Goal: Communication & Community: Answer question/provide support

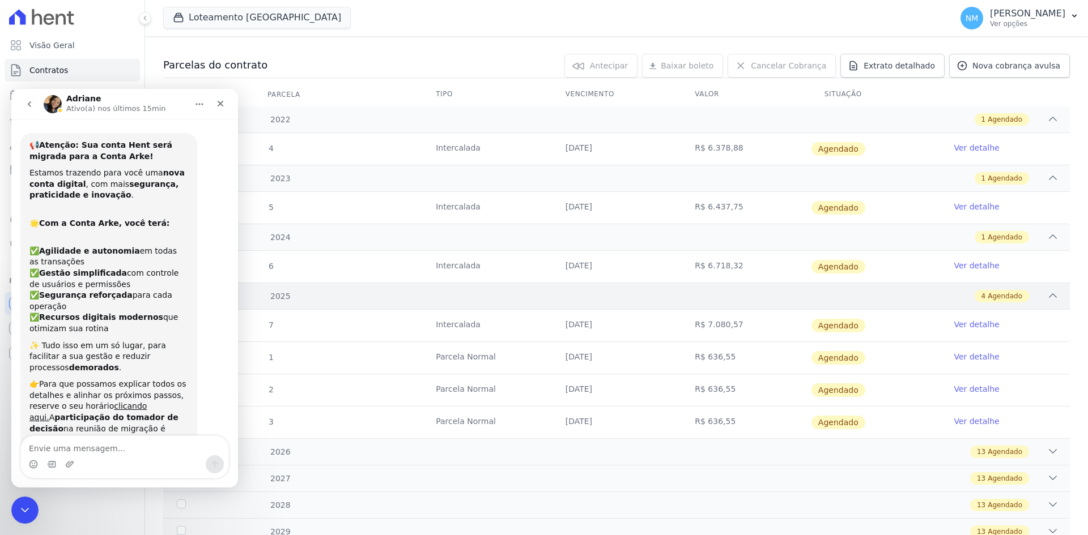
scroll to position [1431, 0]
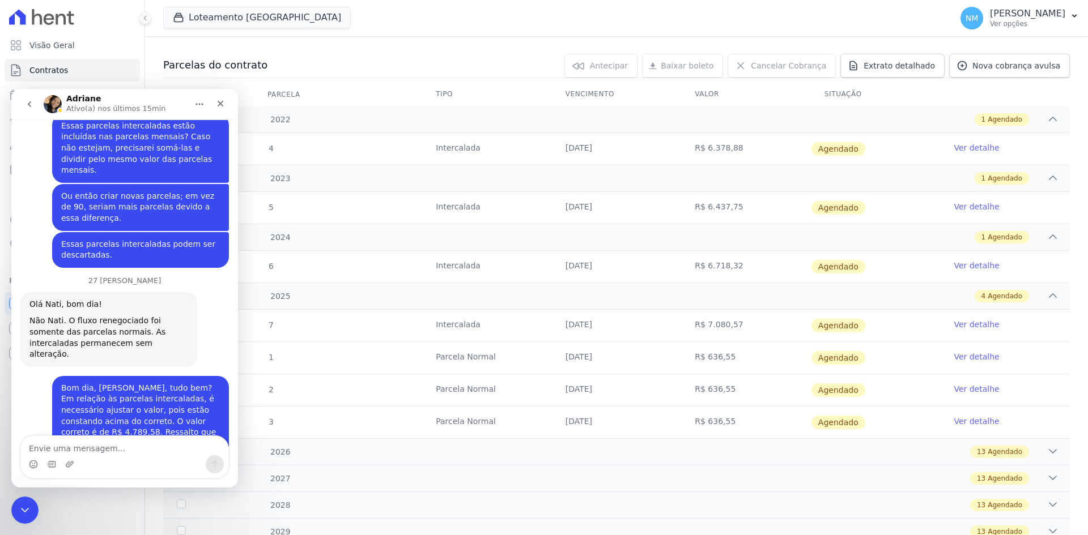
click at [65, 449] on textarea "Envie uma mensagem..." at bounding box center [124, 445] width 207 height 19
type textarea "Apenas altera o valor mesmo"
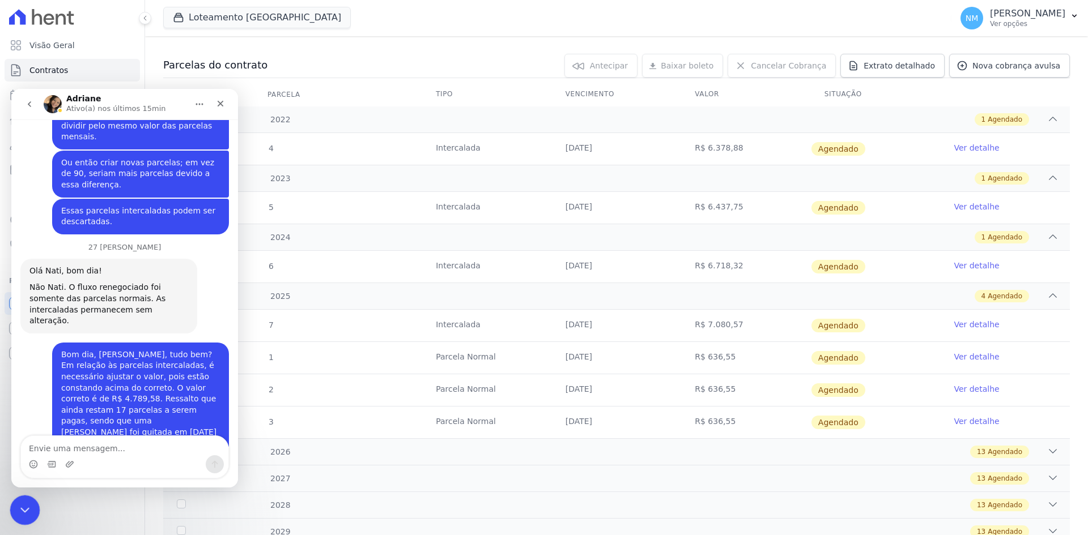
click at [27, 502] on icon "Encerramento do Messenger da Intercom" at bounding box center [23, 509] width 14 height 14
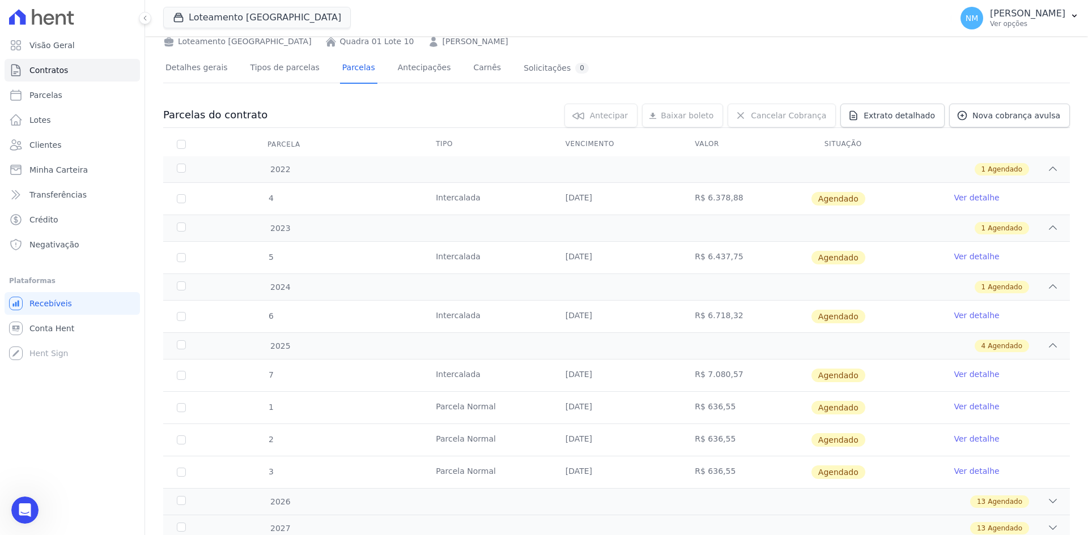
scroll to position [0, 0]
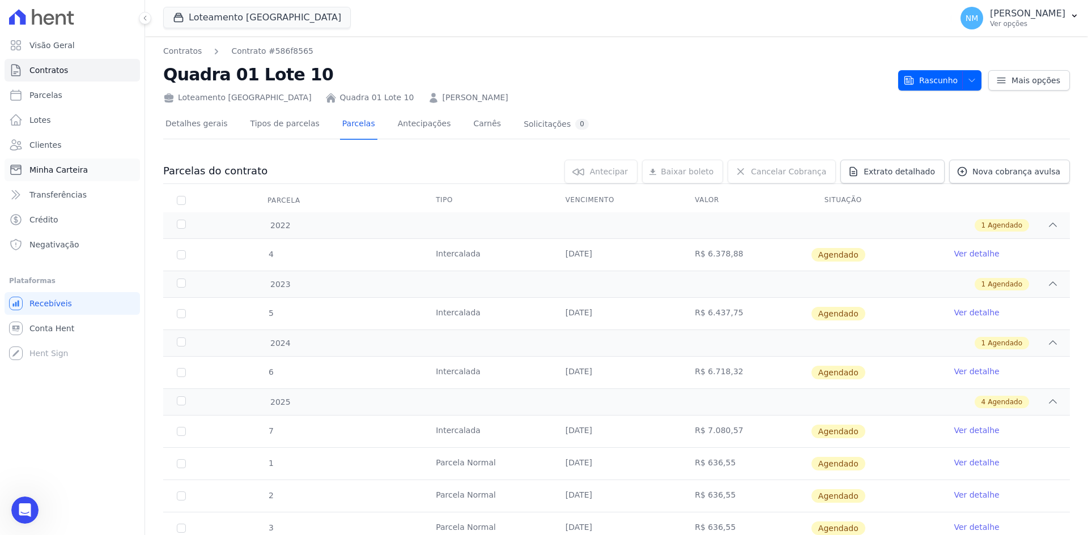
click at [69, 168] on span "Minha Carteira" at bounding box center [58, 169] width 58 height 11
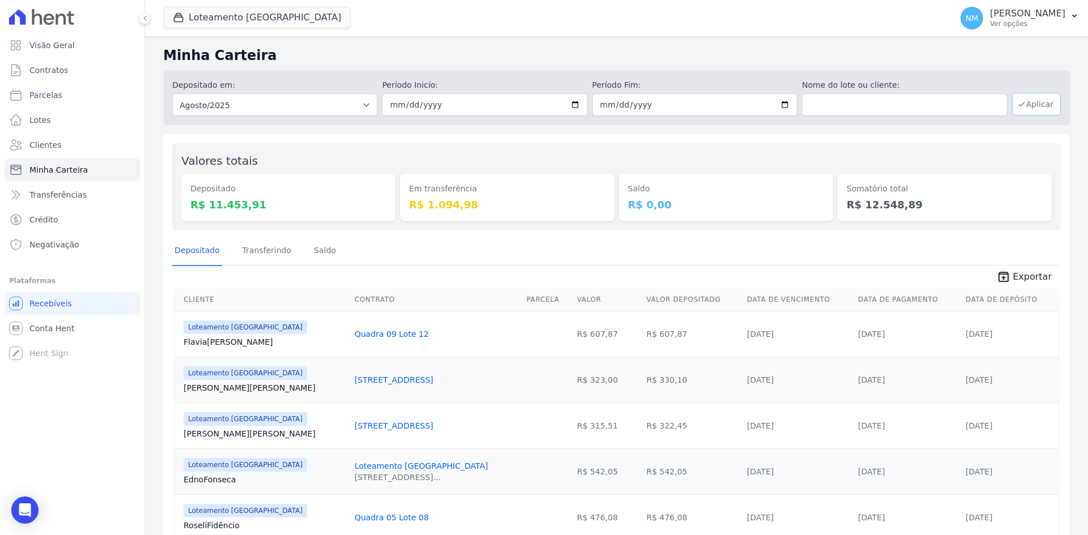
click at [1034, 100] on button "Aplicar" at bounding box center [1036, 104] width 49 height 23
click at [366, 104] on select "Todos os meses Abril/2018 Maio/2018 Junho/2018 Julho/2018 Agosto/2018 Setembro/…" at bounding box center [274, 104] width 205 height 23
select select "07/2025"
click at [172, 93] on select "Todos os meses Abril/2018 Maio/2018 Junho/2018 Julho/2018 Agosto/2018 Setembro/…" at bounding box center [274, 104] width 205 height 23
click at [572, 104] on input "date" at bounding box center [484, 104] width 205 height 23
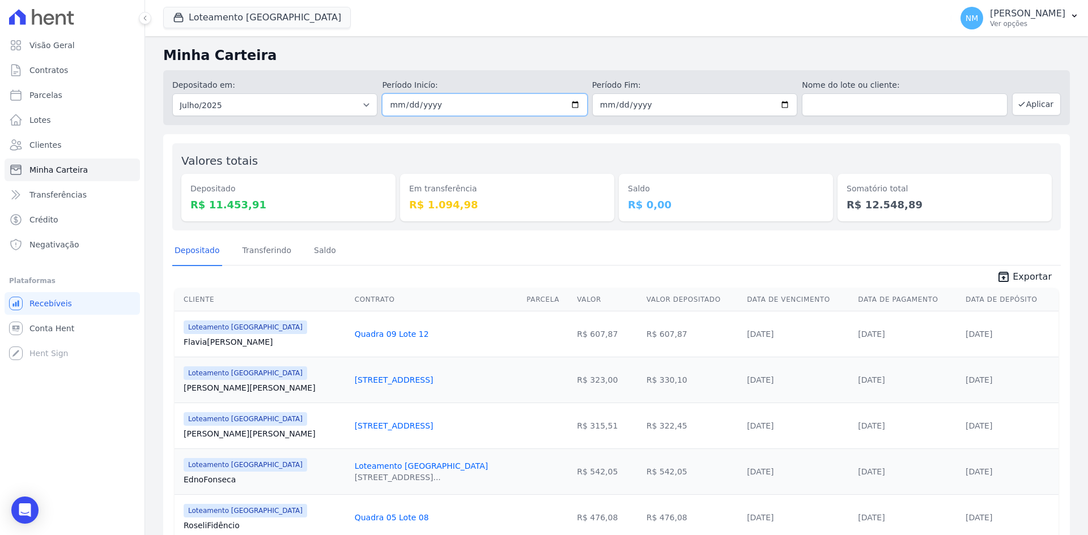
click at [576, 105] on input "[DATE]" at bounding box center [484, 104] width 205 height 23
type input "2025-07-01"
click at [778, 104] on input "date" at bounding box center [694, 104] width 205 height 23
type input "2025-07-31"
click at [1033, 109] on button "Aplicar" at bounding box center [1036, 104] width 49 height 23
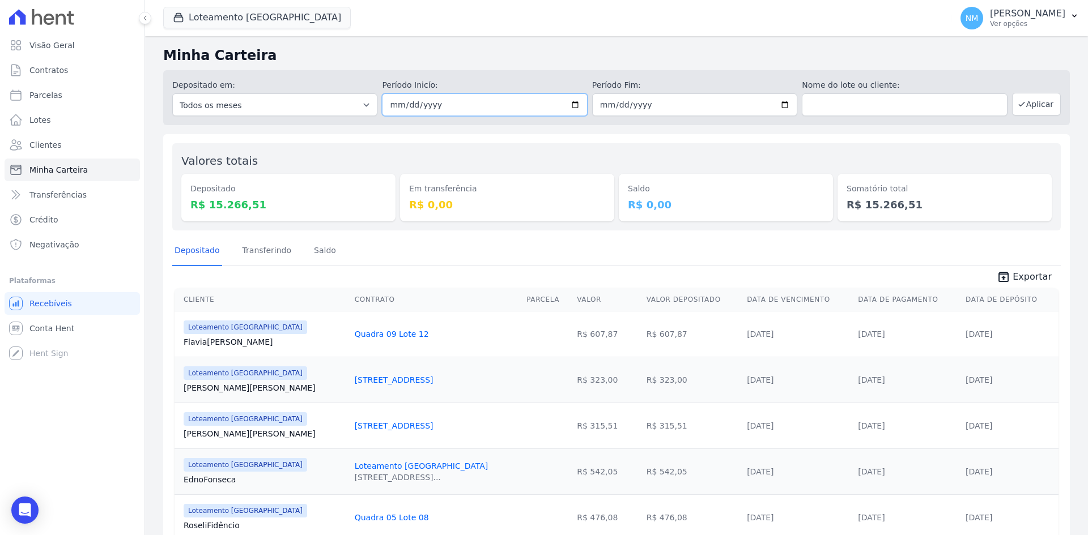
click at [572, 106] on input "2025-07-01" at bounding box center [484, 104] width 205 height 23
type input "[DATE]"
click at [781, 103] on input "2025-07-31" at bounding box center [694, 104] width 205 height 23
type input "[DATE]"
click at [1018, 105] on icon "button" at bounding box center [1021, 104] width 9 height 9
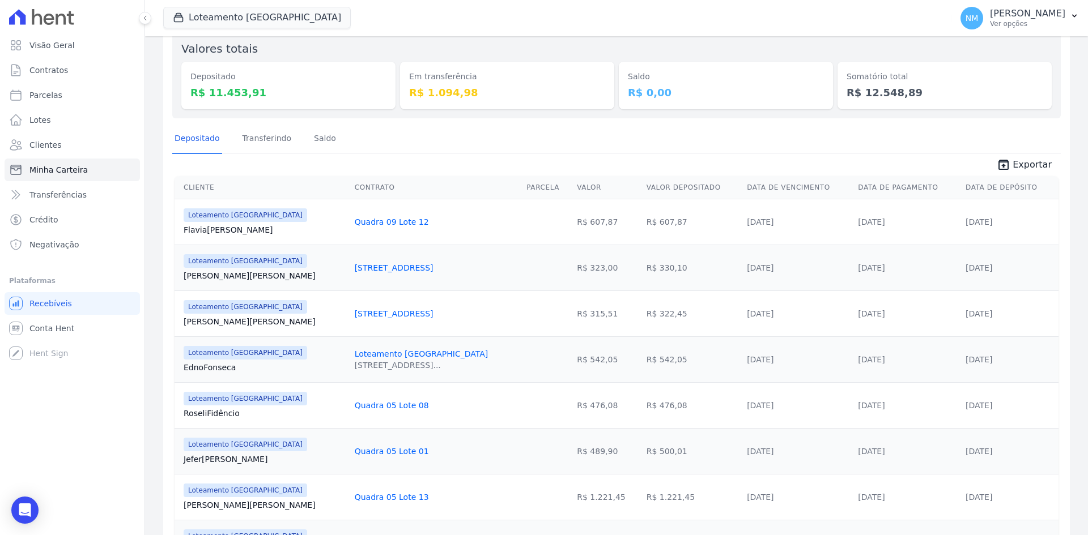
scroll to position [92, 0]
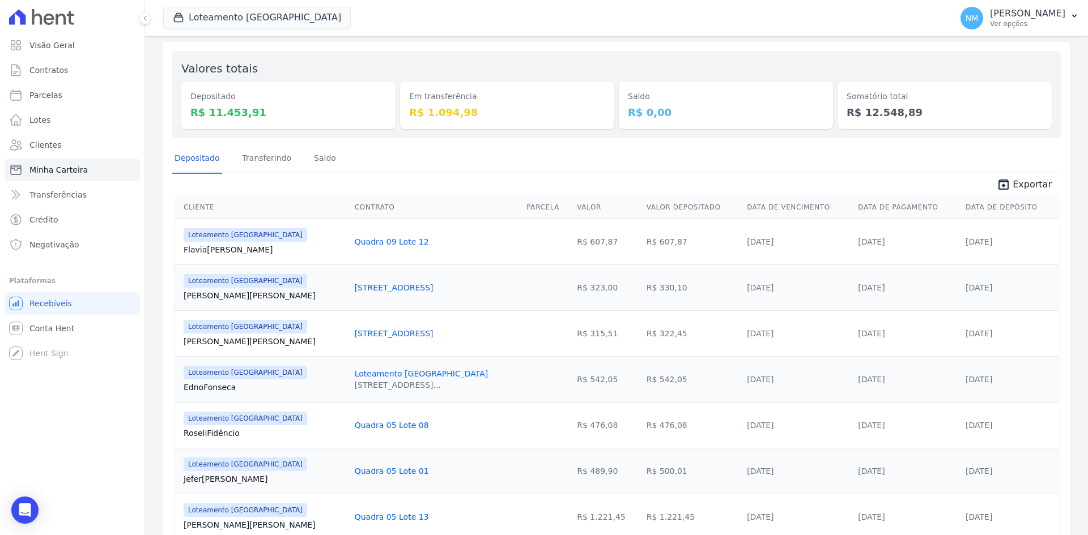
drag, startPoint x: 182, startPoint y: 249, endPoint x: 256, endPoint y: 253, distance: 73.8
click at [256, 253] on td "Loteamento Jardim Itália Flavia Moreira" at bounding box center [263, 242] width 176 height 46
copy link "Flavia Moreira"
drag, startPoint x: 313, startPoint y: 238, endPoint x: 399, endPoint y: 239, distance: 86.7
click at [399, 239] on td "Quadra 09 Lote 12" at bounding box center [436, 242] width 172 height 46
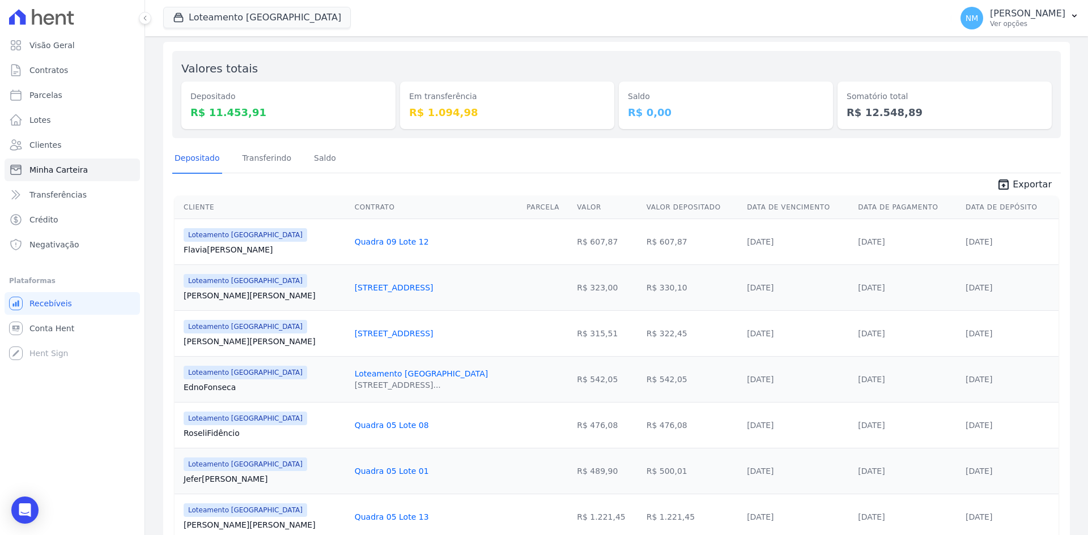
copy link "Quadra 09 Lote 12"
drag, startPoint x: 611, startPoint y: 241, endPoint x: 650, endPoint y: 237, distance: 39.4
click at [650, 237] on td "R$ 607,87" at bounding box center [692, 242] width 100 height 46
copy td "607,87"
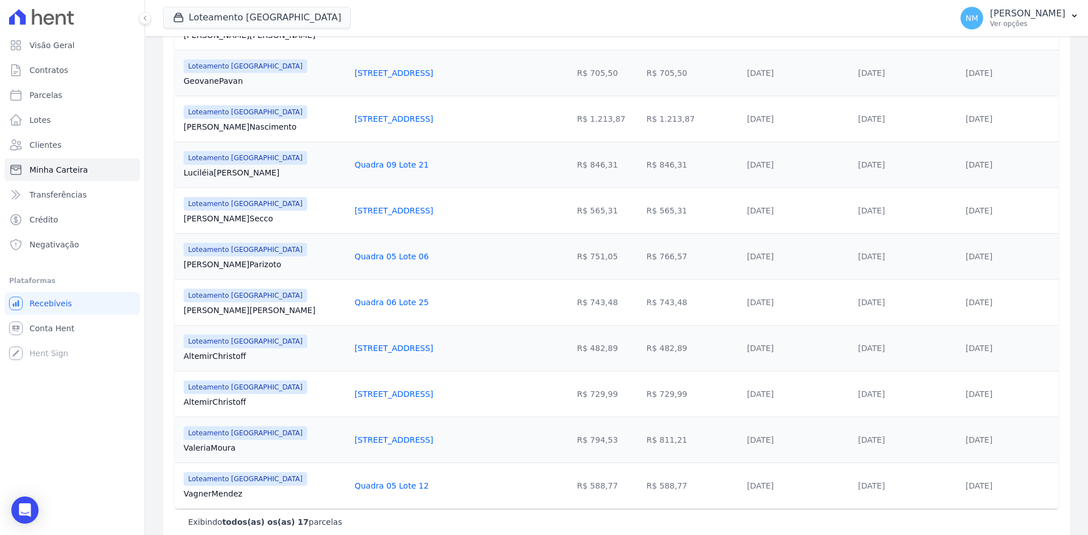
scroll to position [602, 0]
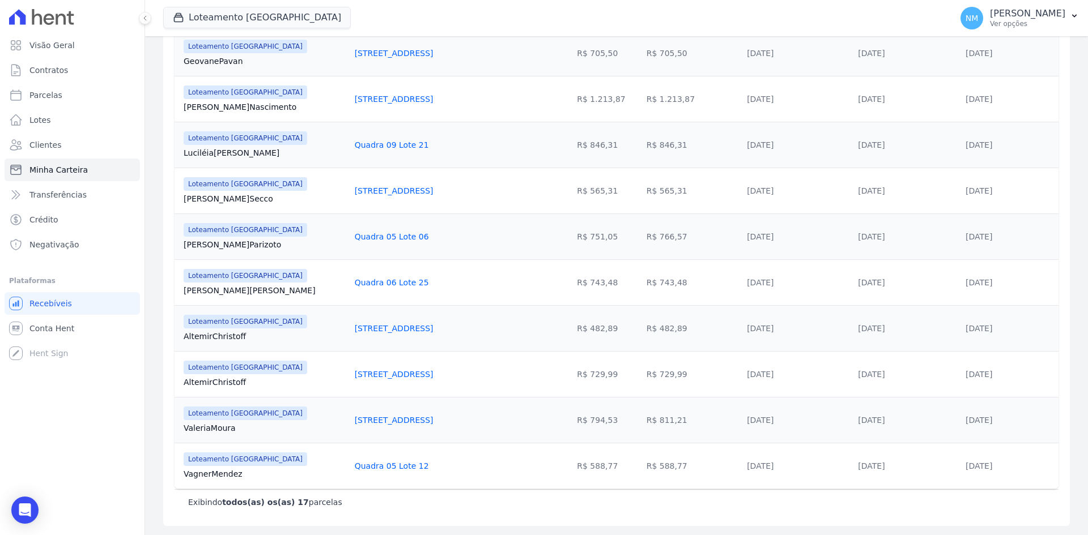
drag, startPoint x: 179, startPoint y: 474, endPoint x: 227, endPoint y: 471, distance: 48.2
click at [254, 480] on td "Loteamento Jardim Itália Vagner Mendez" at bounding box center [263, 466] width 176 height 46
drag, startPoint x: 216, startPoint y: 466, endPoint x: 252, endPoint y: 478, distance: 37.8
click at [252, 478] on td "Loteamento Jardim Itália Vagner Mendez" at bounding box center [263, 466] width 176 height 46
copy link "Vagner Mendez"
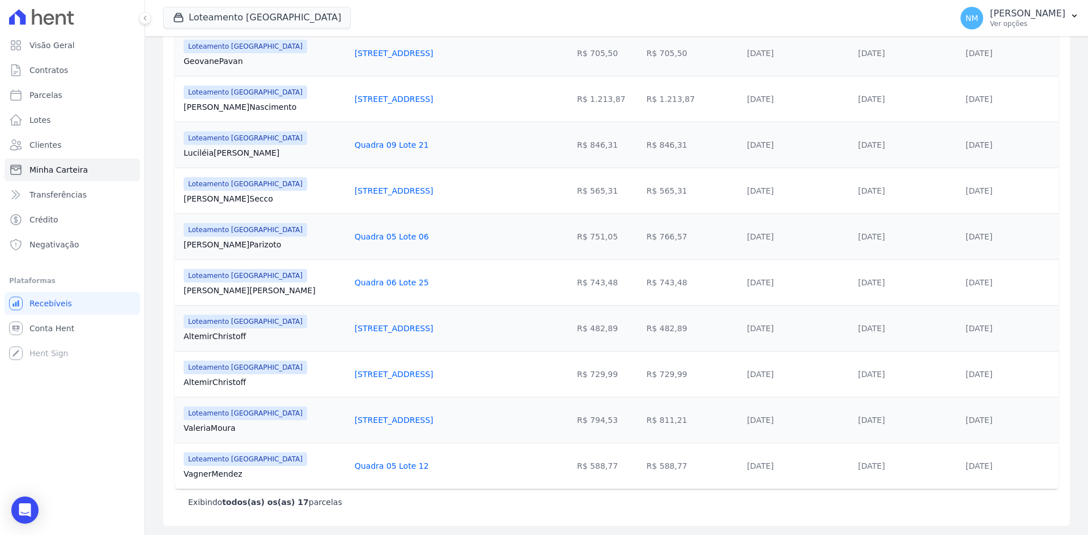
drag, startPoint x: 313, startPoint y: 466, endPoint x: 386, endPoint y: 468, distance: 73.1
click at [386, 468] on td "Quadra 05 Lote 12" at bounding box center [436, 466] width 172 height 46
copy link "Quadra 05 Lote 12"
drag, startPoint x: 611, startPoint y: 463, endPoint x: 653, endPoint y: 463, distance: 41.9
click at [653, 463] on td "R$ 588,77" at bounding box center [692, 466] width 100 height 46
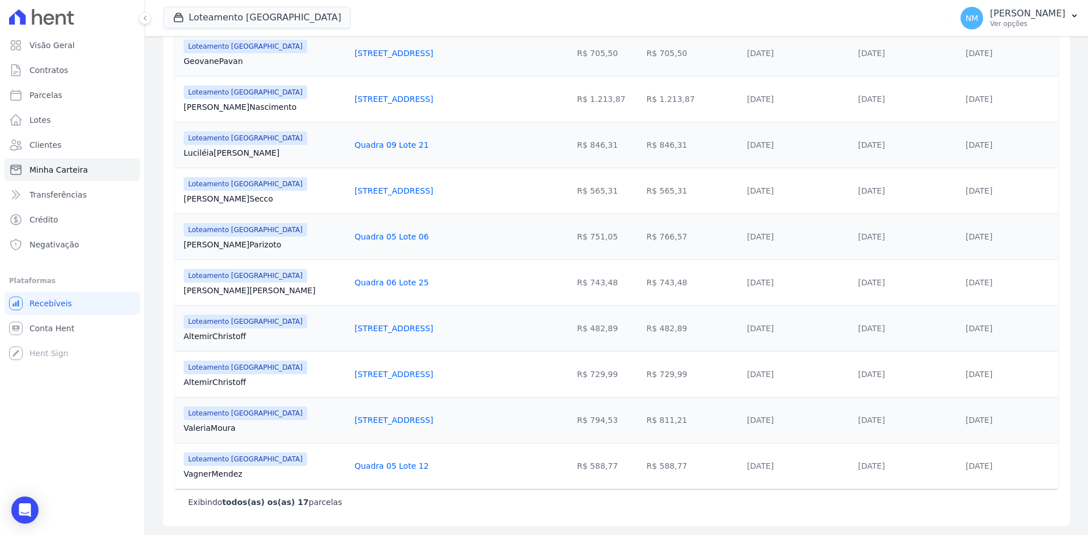
copy td "588,77"
drag, startPoint x: 993, startPoint y: 466, endPoint x: 1045, endPoint y: 466, distance: 52.1
click at [1045, 466] on td "[DATE]" at bounding box center [1009, 466] width 97 height 46
copy link "[DATE]"
drag, startPoint x: 609, startPoint y: 466, endPoint x: 642, endPoint y: 465, distance: 33.4
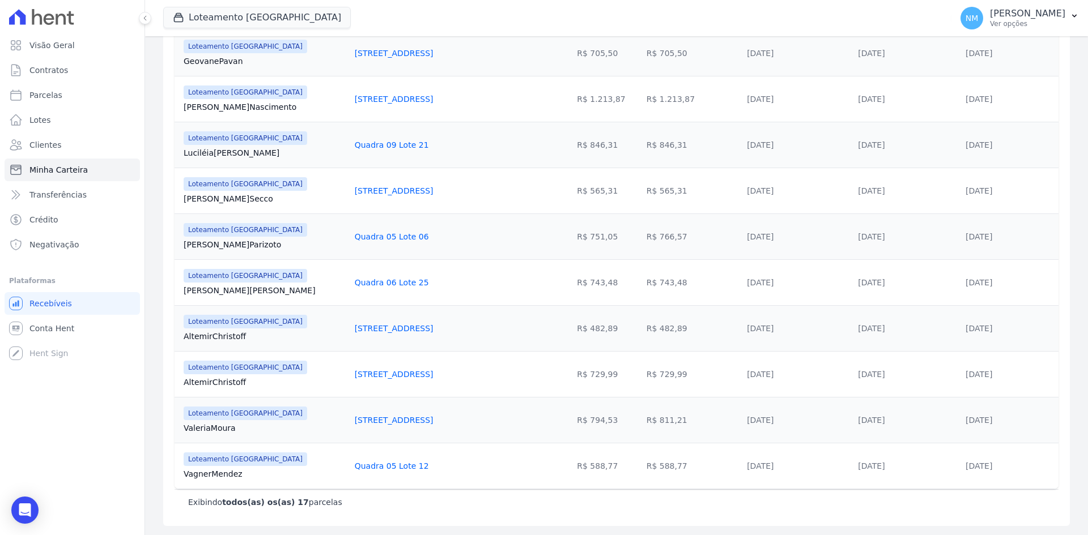
click at [642, 465] on td "R$ 588,77" at bounding box center [692, 466] width 100 height 46
copy td "588,77"
drag, startPoint x: 180, startPoint y: 380, endPoint x: 254, endPoint y: 378, distance: 74.2
click at [254, 378] on td "Loteamento Jardim Itália Altemir Christoff" at bounding box center [263, 374] width 176 height 46
copy link "Altemir Christoff"
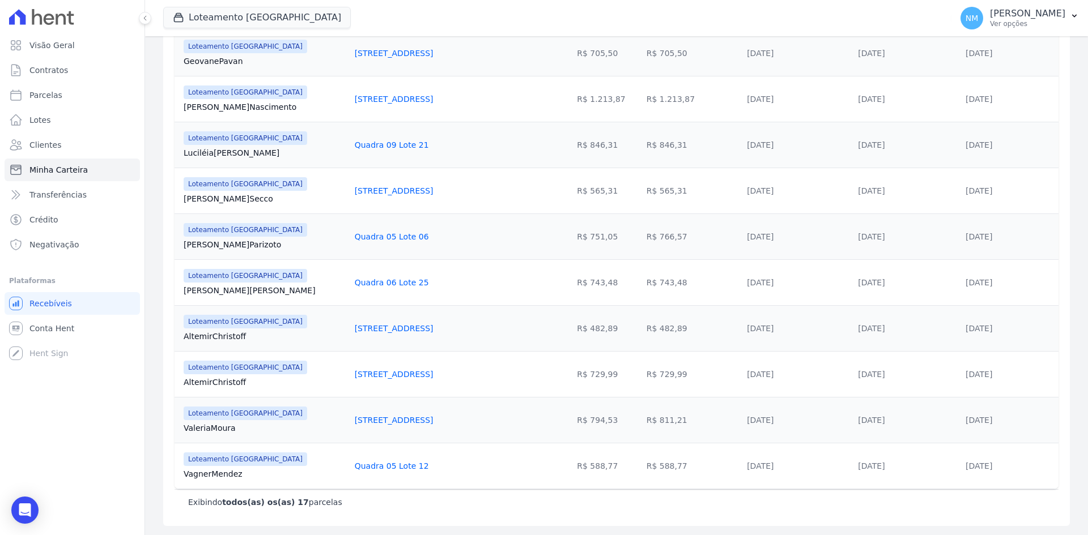
drag, startPoint x: 314, startPoint y: 374, endPoint x: 389, endPoint y: 378, distance: 75.5
click at [389, 378] on td "[STREET_ADDRESS]" at bounding box center [436, 374] width 172 height 46
copy link "[STREET_ADDRESS]"
drag, startPoint x: 611, startPoint y: 375, endPoint x: 655, endPoint y: 374, distance: 43.6
click at [655, 374] on td "R$ 729,99" at bounding box center [692, 374] width 100 height 46
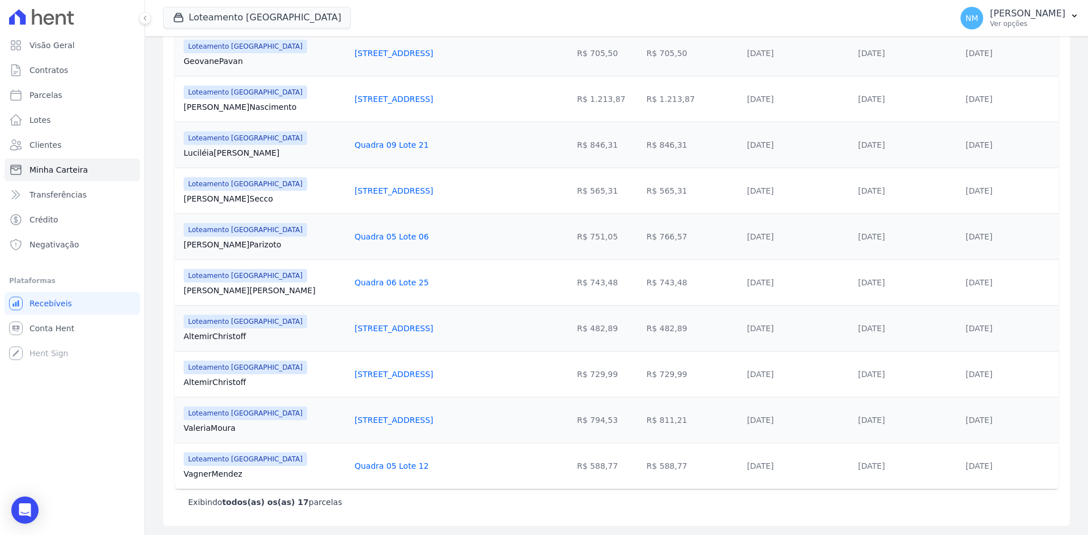
drag, startPoint x: 938, startPoint y: 373, endPoint x: 1005, endPoint y: 378, distance: 66.5
click at [1007, 377] on tr "Loteamento Jardim Itália Altemir Christoff Quadra 13 Lote 18 R$ 729,99 R$ 729,9…" at bounding box center [617, 374] width 884 height 46
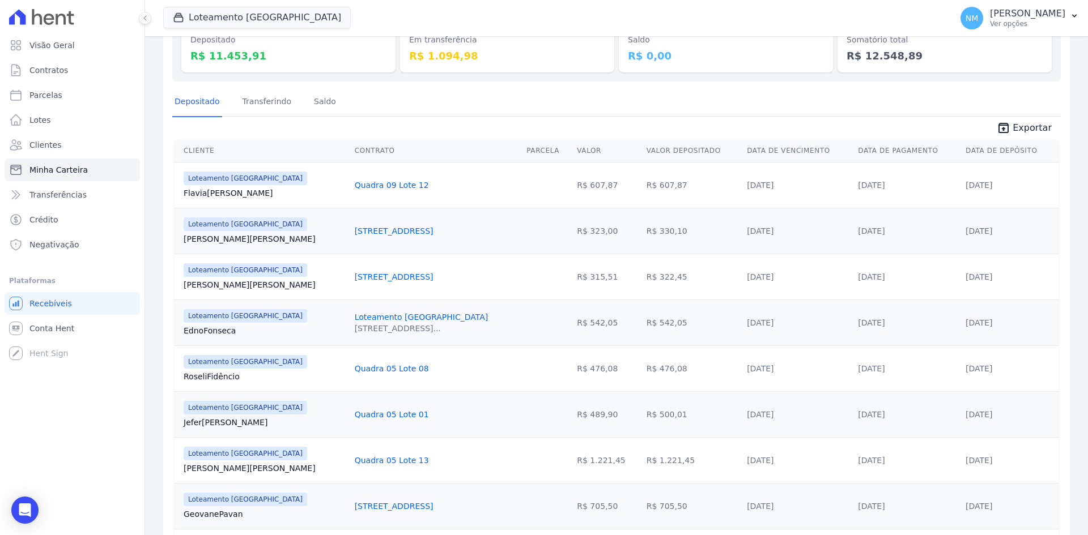
scroll to position [206, 0]
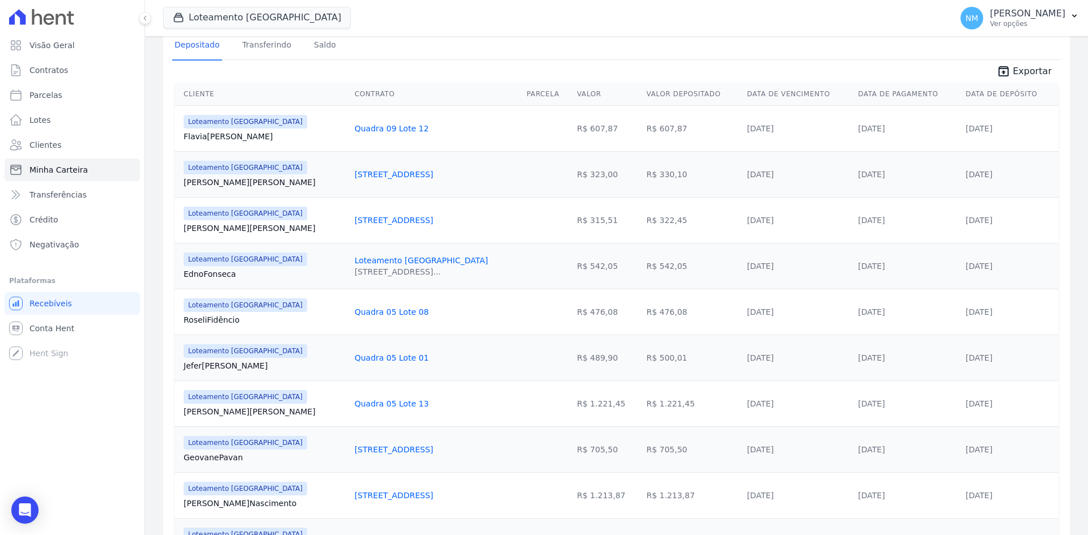
drag, startPoint x: 181, startPoint y: 178, endPoint x: 237, endPoint y: 181, distance: 56.1
click at [237, 181] on td "Loteamento Jardim Itália João Santos" at bounding box center [263, 174] width 176 height 46
drag, startPoint x: 317, startPoint y: 172, endPoint x: 386, endPoint y: 173, distance: 69.1
click at [394, 173] on td "[STREET_ADDRESS]" at bounding box center [436, 174] width 172 height 46
drag, startPoint x: 611, startPoint y: 176, endPoint x: 637, endPoint y: 176, distance: 26.1
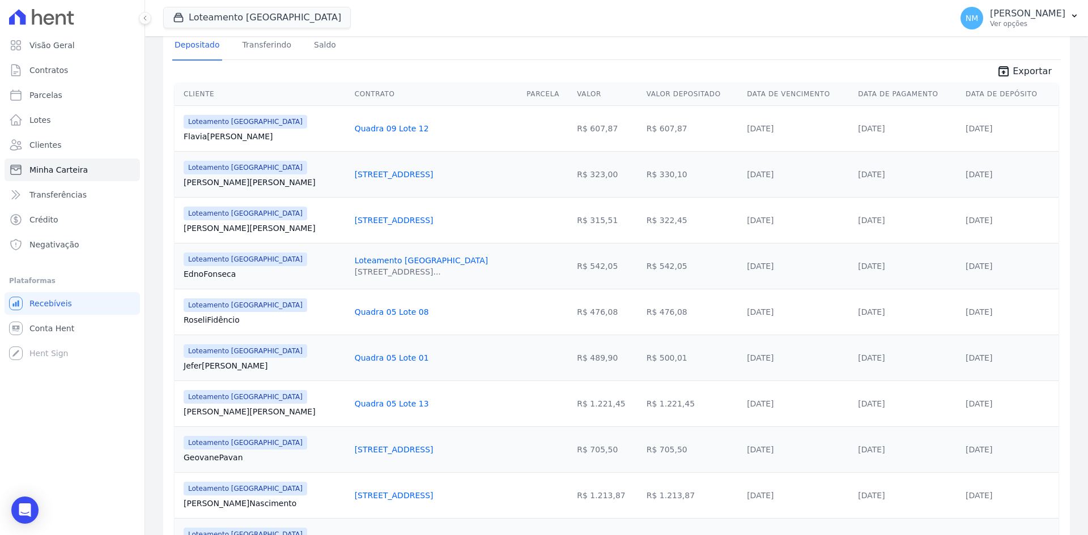
click at [642, 176] on td "R$ 330,10" at bounding box center [692, 174] width 100 height 46
drag, startPoint x: 938, startPoint y: 173, endPoint x: 1002, endPoint y: 172, distance: 64.0
click at [1002, 172] on tr "Loteamento Jardim Itália João Santos Quadra 14 Lote 21 R$ 323,00 R$ 330,10 20/0…" at bounding box center [617, 174] width 884 height 46
drag, startPoint x: 181, startPoint y: 226, endPoint x: 229, endPoint y: 224, distance: 48.8
click at [229, 224] on td "Loteamento Jardim Itália João Santos" at bounding box center [263, 220] width 176 height 46
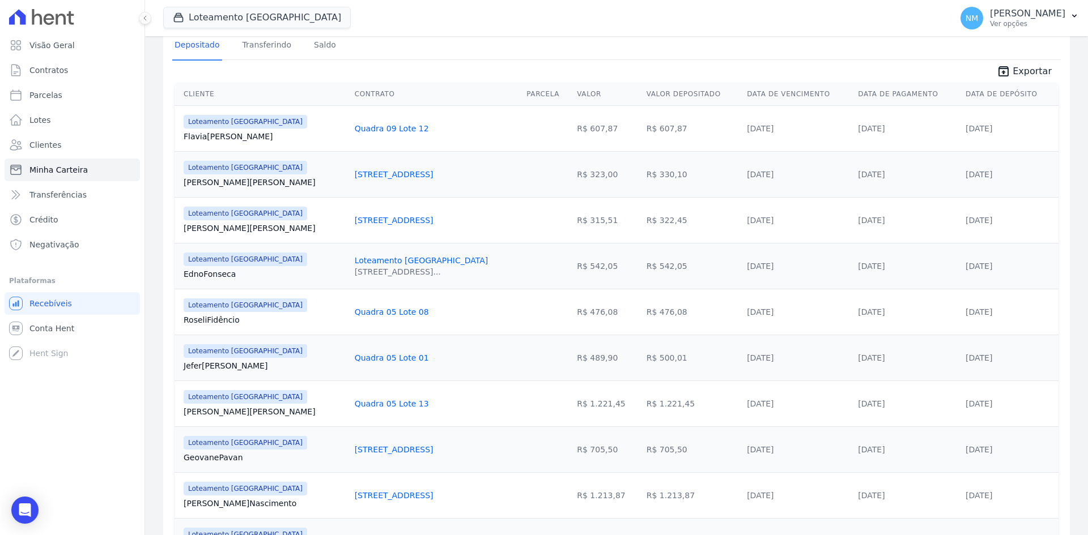
drag, startPoint x: 313, startPoint y: 222, endPoint x: 347, endPoint y: 221, distance: 33.4
click at [350, 222] on td "[STREET_ADDRESS]" at bounding box center [436, 220] width 172 height 46
drag, startPoint x: 347, startPoint y: 221, endPoint x: 388, endPoint y: 220, distance: 41.4
click at [388, 220] on td "[STREET_ADDRESS]" at bounding box center [436, 220] width 172 height 46
drag, startPoint x: 611, startPoint y: 219, endPoint x: 649, endPoint y: 219, distance: 38.0
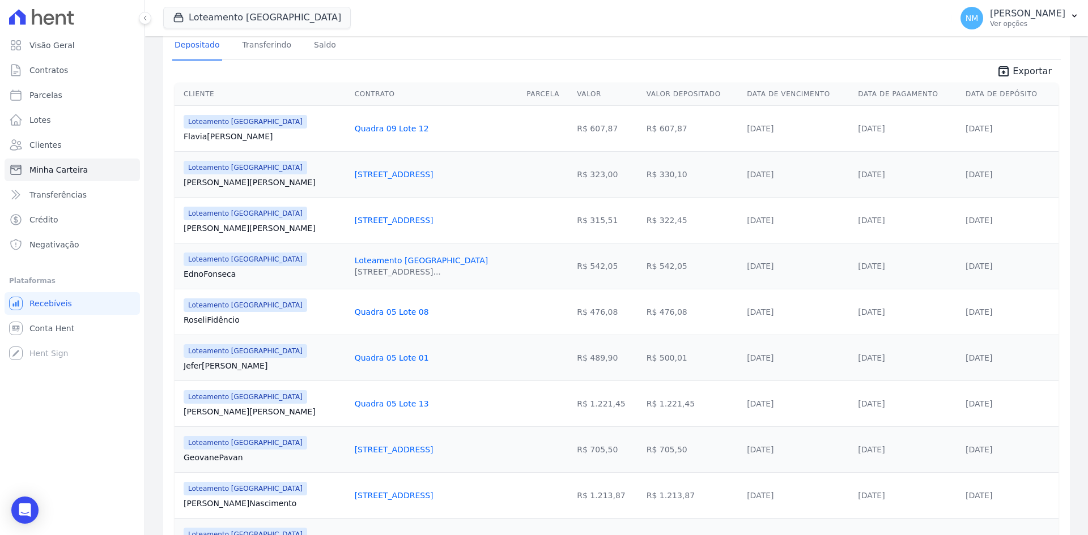
click at [649, 219] on td "R$ 322,45" at bounding box center [692, 220] width 100 height 46
drag, startPoint x: 935, startPoint y: 215, endPoint x: 1006, endPoint y: 215, distance: 71.4
click at [1006, 215] on tr "Loteamento Jardim Itália João Santos Quadra 14 Lote 22 R$ 315,51 R$ 322,45 20/0…" at bounding box center [617, 220] width 884 height 46
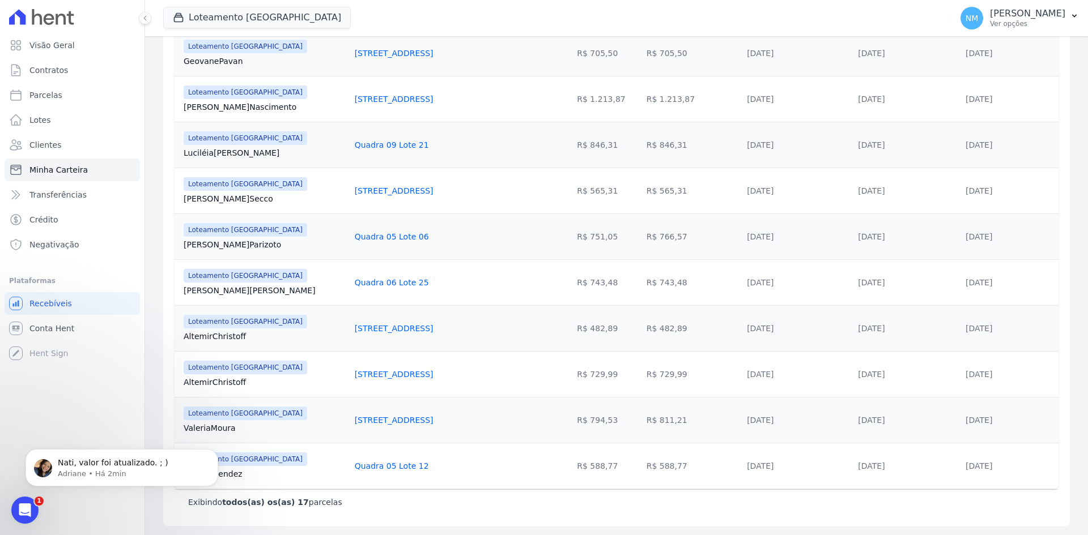
scroll to position [0, 0]
click at [144, 476] on p "Adriane • Há 2min" at bounding box center [131, 474] width 146 height 10
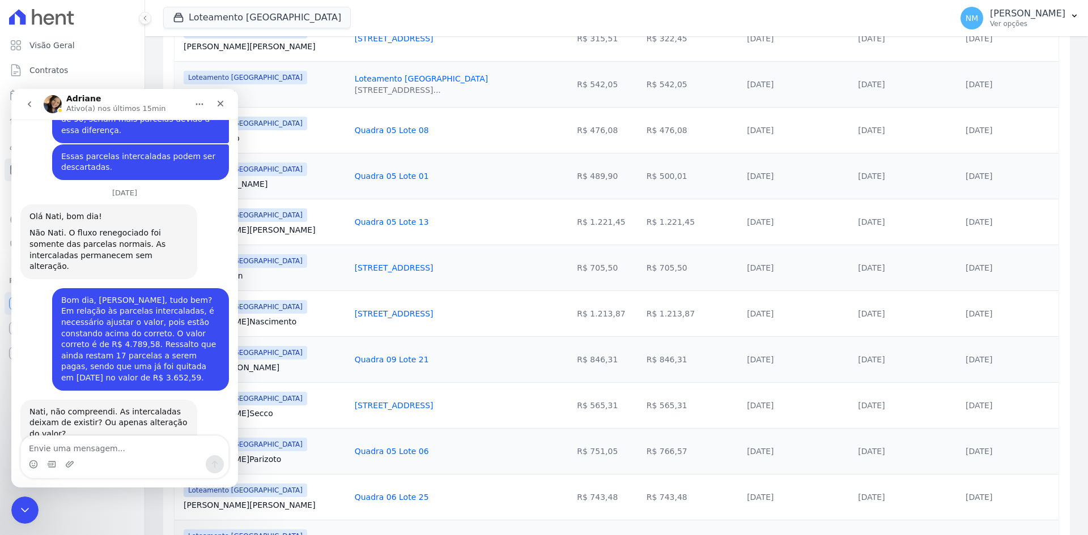
scroll to position [262, 0]
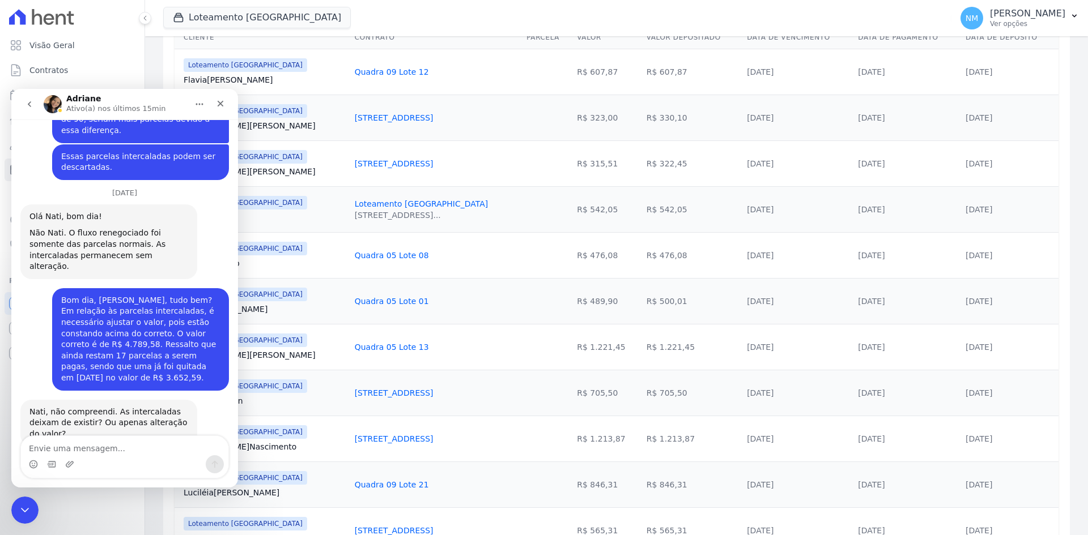
click at [108, 445] on textarea "Envie uma mensagem..." at bounding box center [124, 445] width 207 height 19
type textarea "o"
type textarea "m"
type textarea "M"
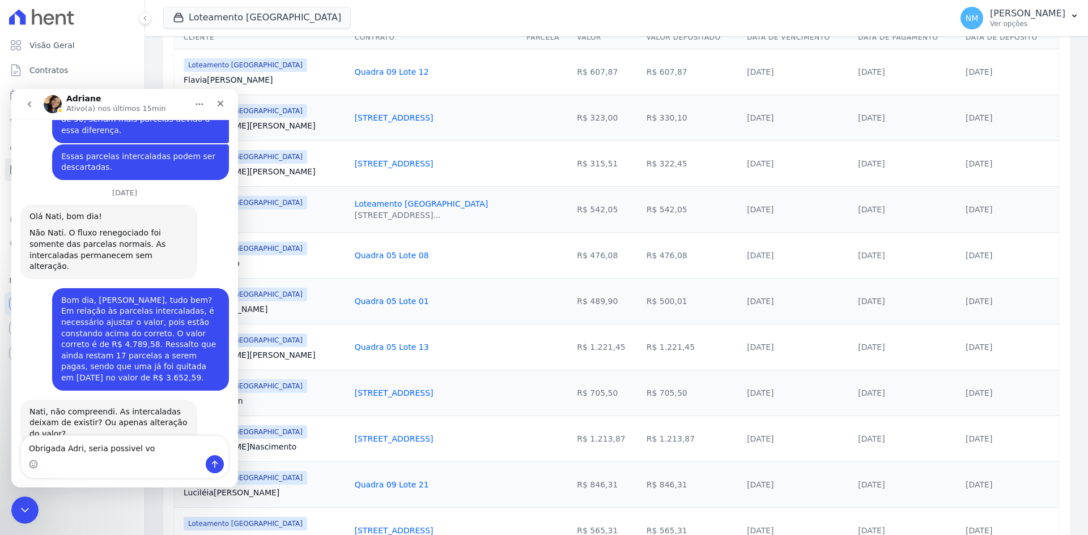
type textarea "Obrigada Adri, seria possivel v"
drag, startPoint x: 155, startPoint y: 449, endPoint x: 0, endPoint y: 433, distance: 155.5
click at [11, 433] on html "Adriane Ativo(a) nos últimos 15min 📢 Atenção: Sua conta Hent será migrada para …" at bounding box center [124, 288] width 227 height 399
click at [115, 456] on div "Messenger da Intercom" at bounding box center [124, 465] width 207 height 18
click at [126, 446] on textarea "Envie uma mensagem..." at bounding box center [124, 445] width 207 height 19
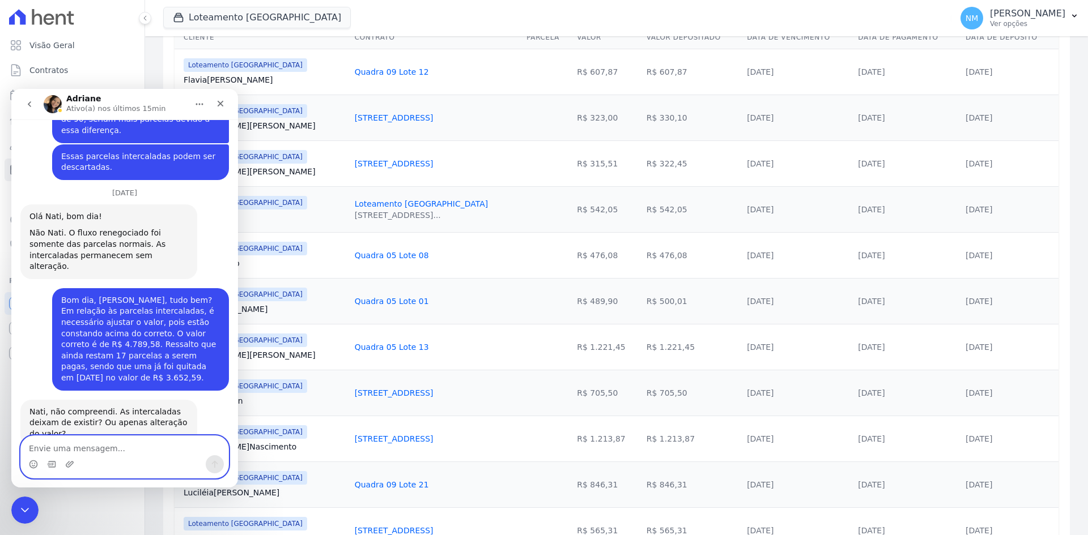
paste textarea "Obrigada, meu bem! Seria possível você atualizar mais dois para mim? Seria some…"
type textarea "Obrigada, meu bem! Seria possível você atualizar mais dois para mim? Seria some…"
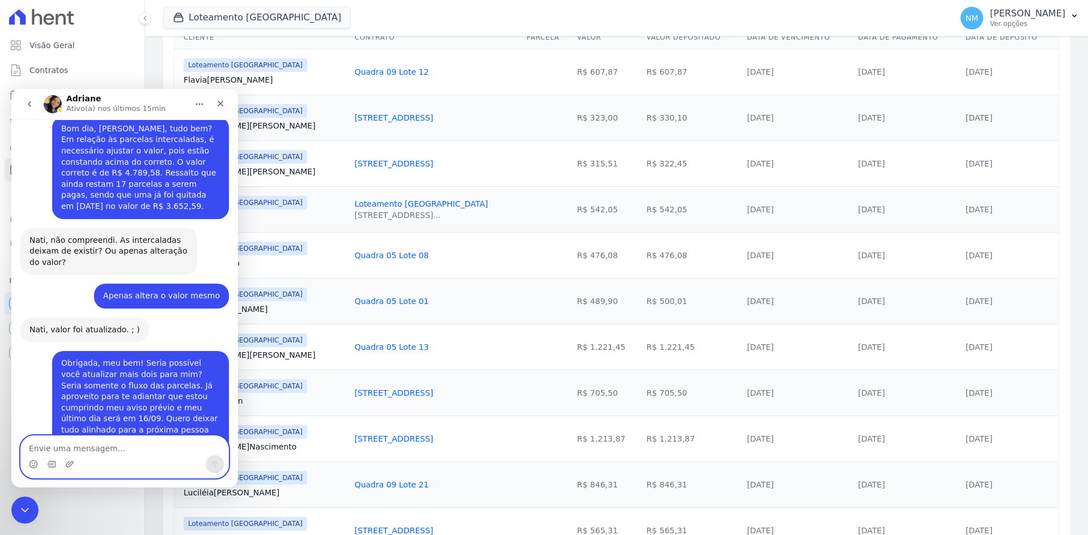
scroll to position [1713, 0]
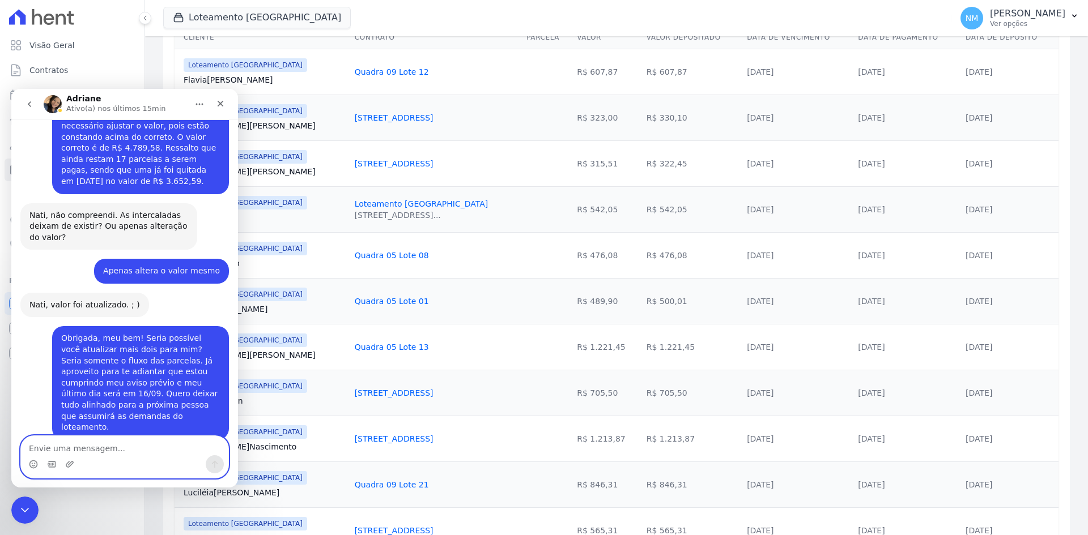
click at [161, 451] on textarea "Envie uma mensagem..." at bounding box center [124, 445] width 207 height 19
paste textarea "Pois é, meu bem, novos caminhos para serem seguidos e desafios a serem enfrenta…"
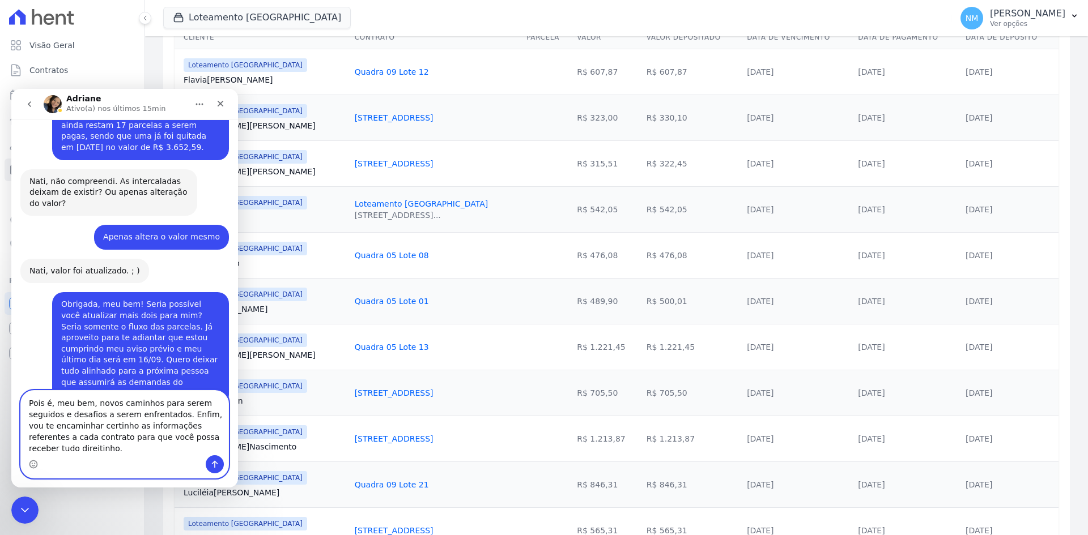
scroll to position [11, 0]
drag, startPoint x: 175, startPoint y: 426, endPoint x: 205, endPoint y: 447, distance: 36.2
click at [205, 447] on textarea "Pois é, meu bem, novos caminhos para serem seguidos e desafios a serem enfrenta…" at bounding box center [124, 423] width 207 height 65
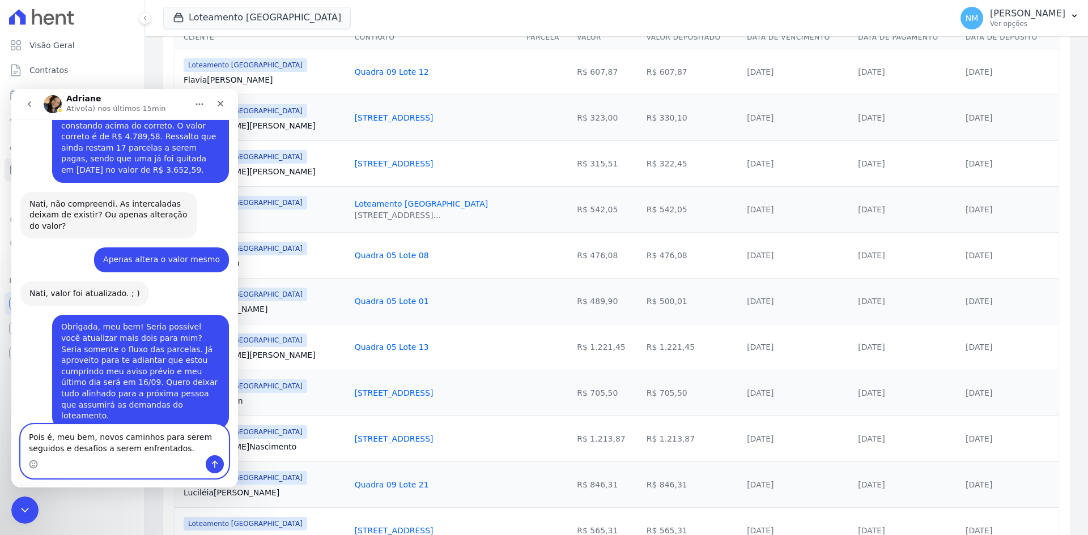
type textarea "Pois é, meu bem, novos caminhos para serem seguidos e desafios a serem enfrenta…"
click at [209, 466] on button "Enviar uma mensagem" at bounding box center [215, 465] width 18 height 18
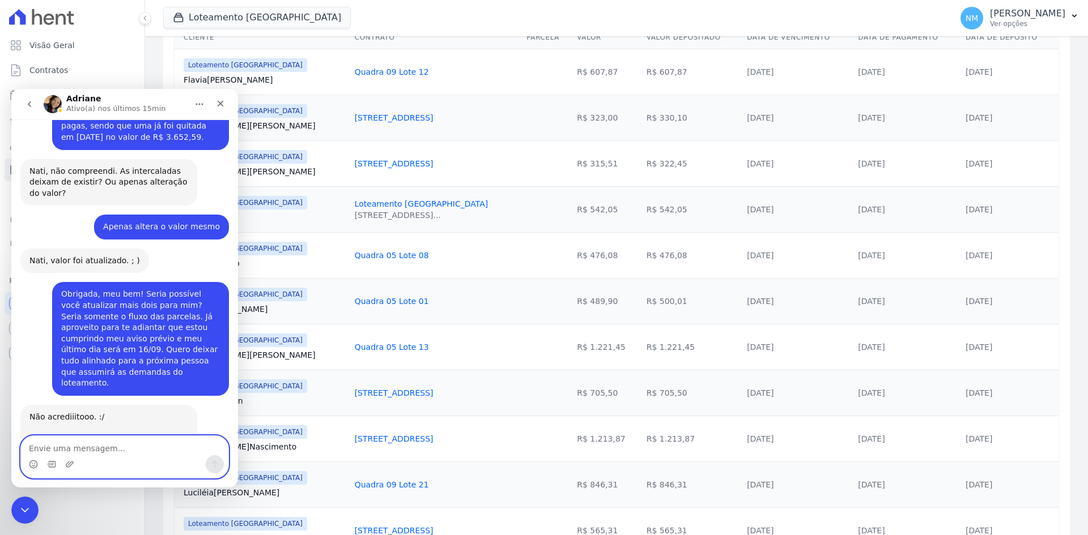
scroll to position [1769, 0]
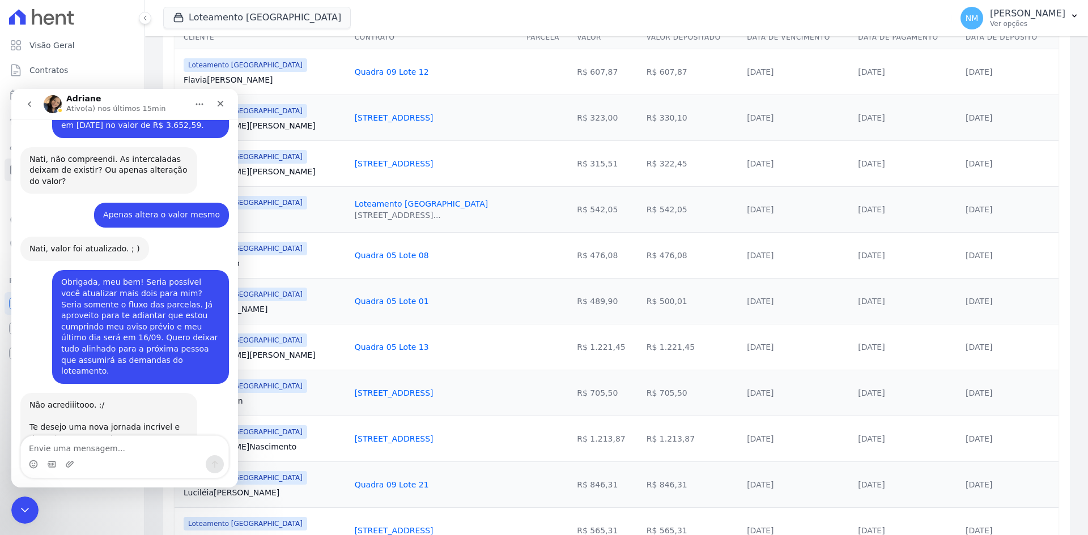
click at [144, 457] on div "Messenger da Intercom" at bounding box center [124, 465] width 207 height 18
click at [140, 457] on div "Messenger da Intercom" at bounding box center [124, 465] width 207 height 18
click at [101, 447] on textarea "Envie uma mensagem..." at bounding box center [124, 445] width 207 height 19
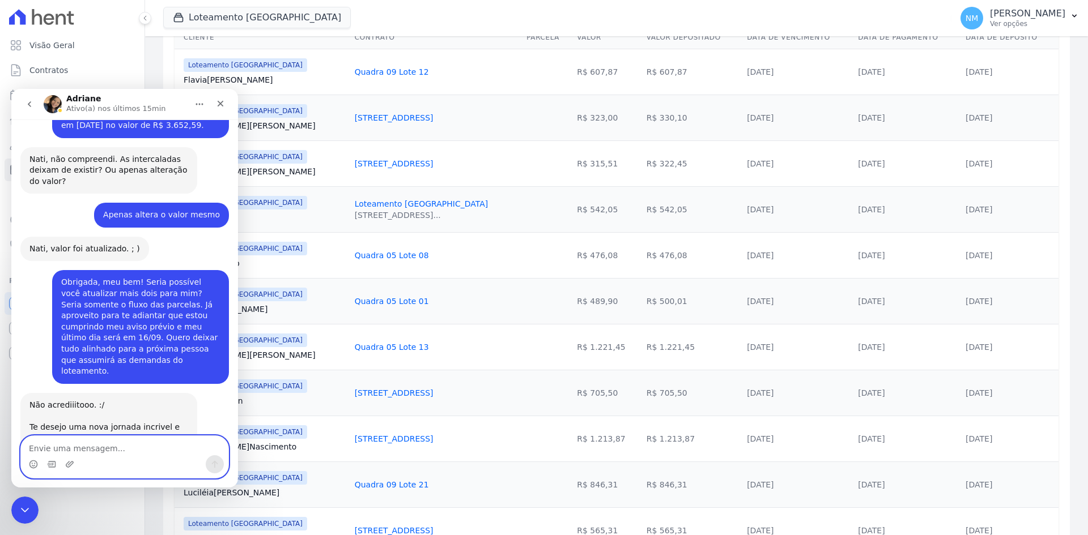
paste textarea "Enfim, vou te encaminhar certinho as informações referentes a cada contrato par…"
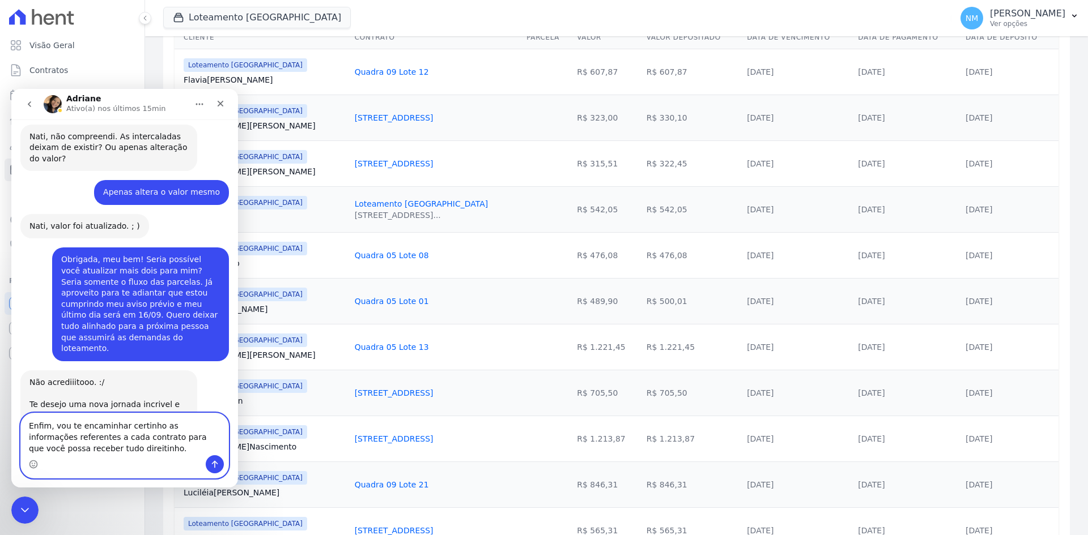
type textarea "Enfim, vou te encaminhar certinho as informações referentes a cada contrato par…"
click at [219, 467] on button "Enviar uma mensagem" at bounding box center [215, 465] width 18 height 18
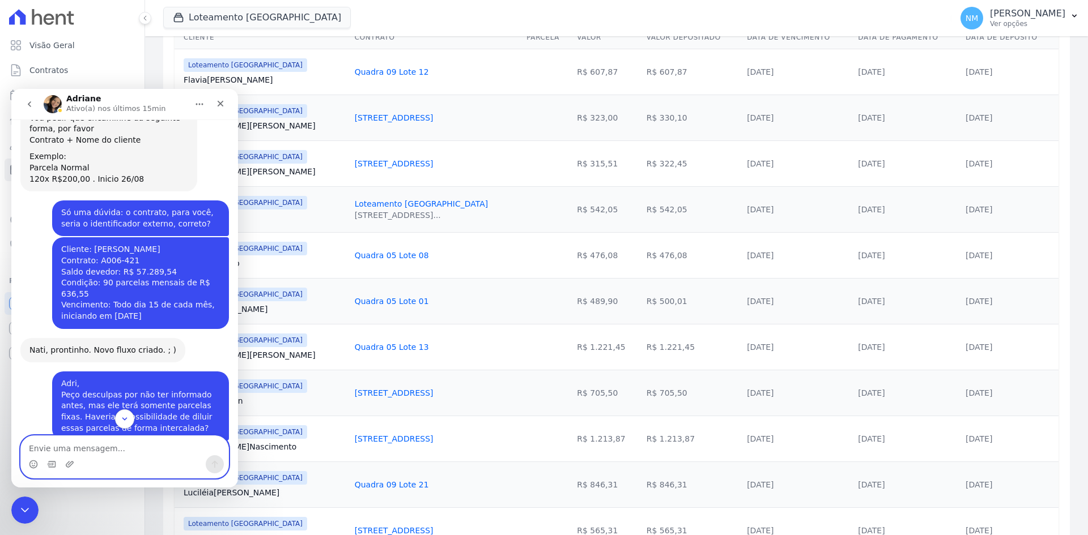
scroll to position [854, 0]
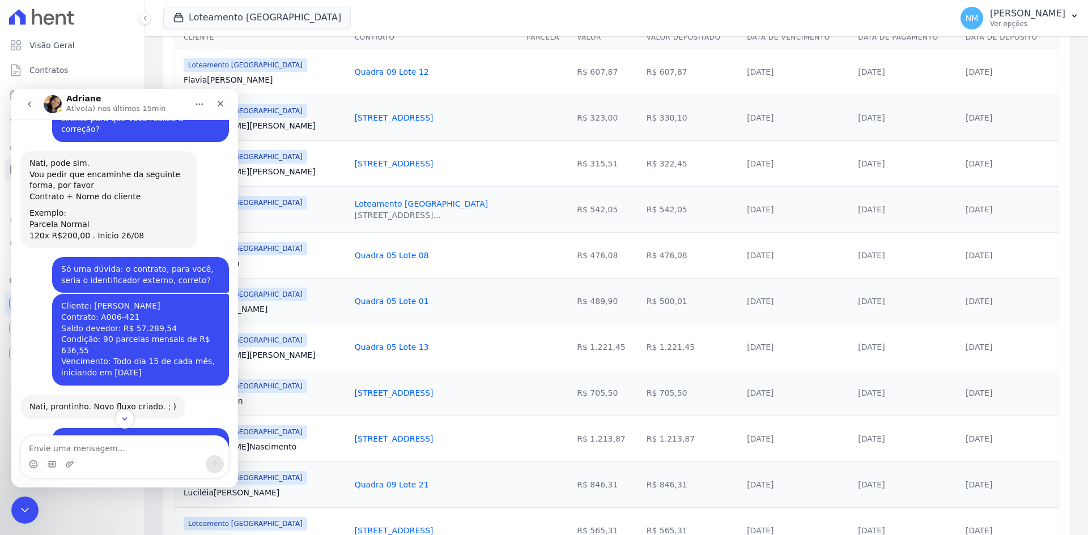
drag, startPoint x: 56, startPoint y: 246, endPoint x: 182, endPoint y: 307, distance: 139.9
click at [182, 307] on div "Cliente: Flavio de Mello Contrato: A006-421 Saldo devedor: R$ 57.289,54 Condiçã…" at bounding box center [140, 340] width 159 height 78
click at [22, 513] on icon "Encerramento do Messenger da Intercom" at bounding box center [23, 509] width 14 height 14
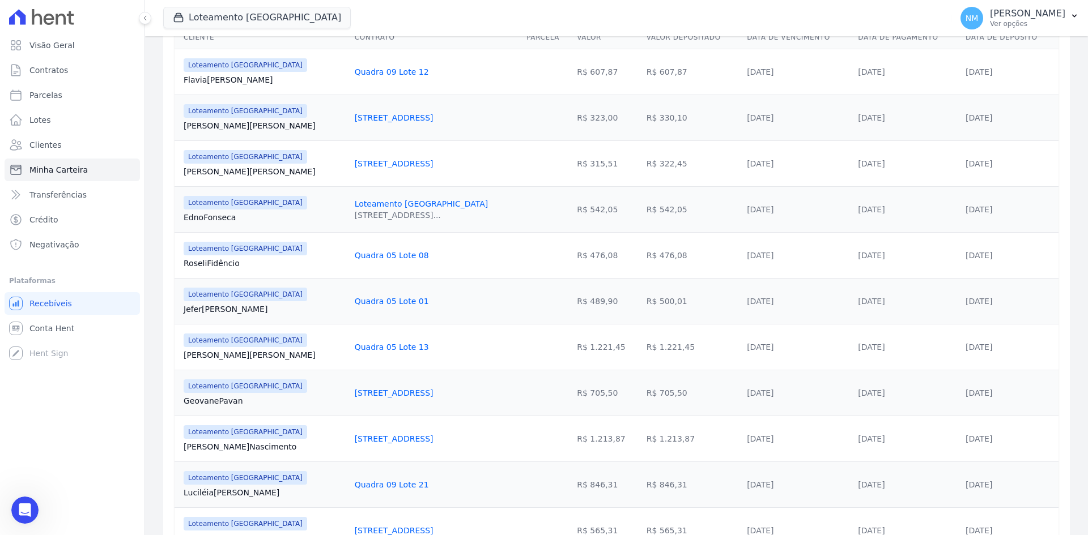
scroll to position [1818, 0]
click at [98, 146] on link "Clientes" at bounding box center [72, 145] width 135 height 23
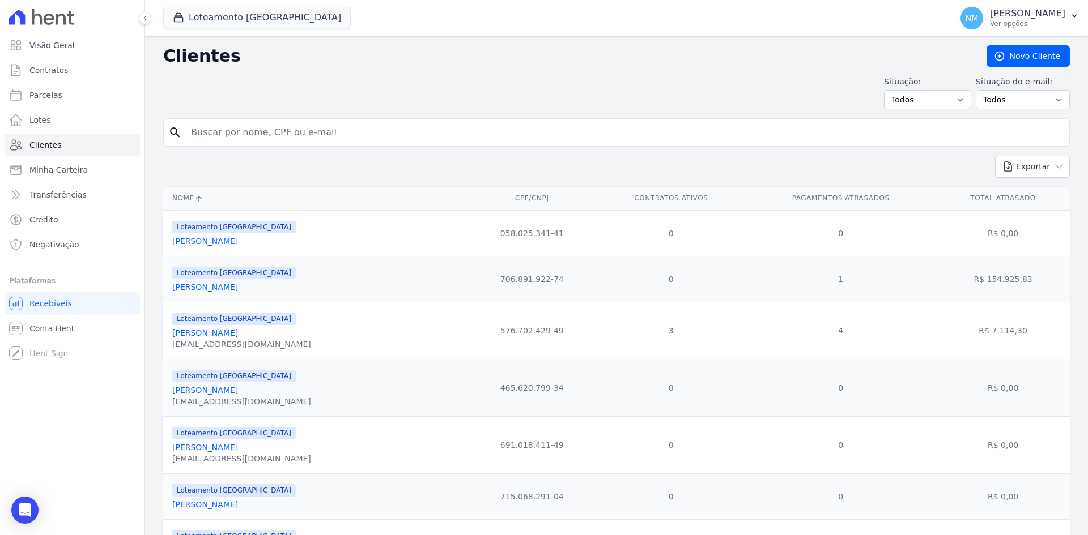
click at [239, 129] on input "search" at bounding box center [624, 132] width 880 height 23
type input "Fabiana"
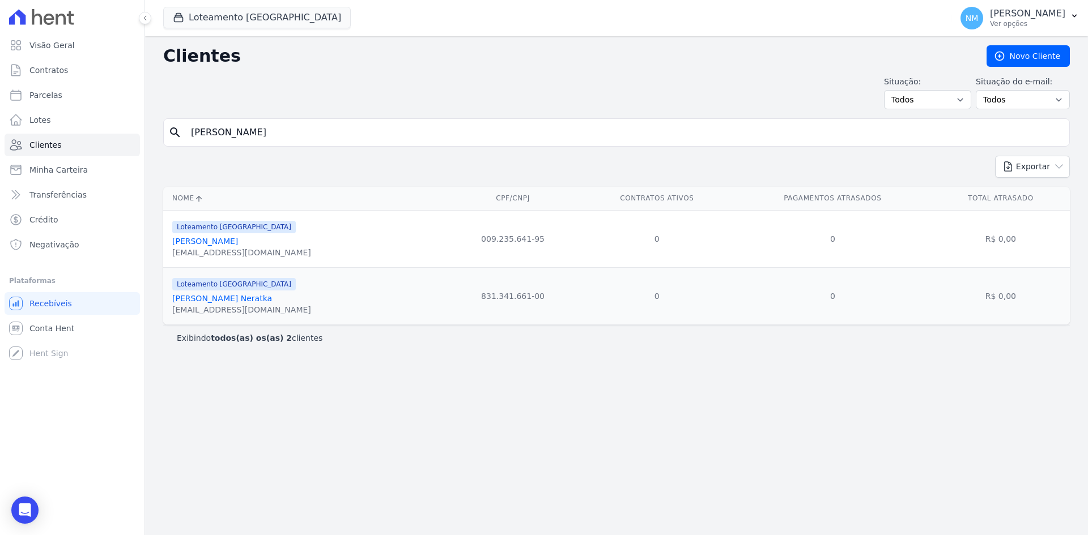
click at [225, 300] on link "Fabiana Pazinato Neratka" at bounding box center [222, 298] width 100 height 9
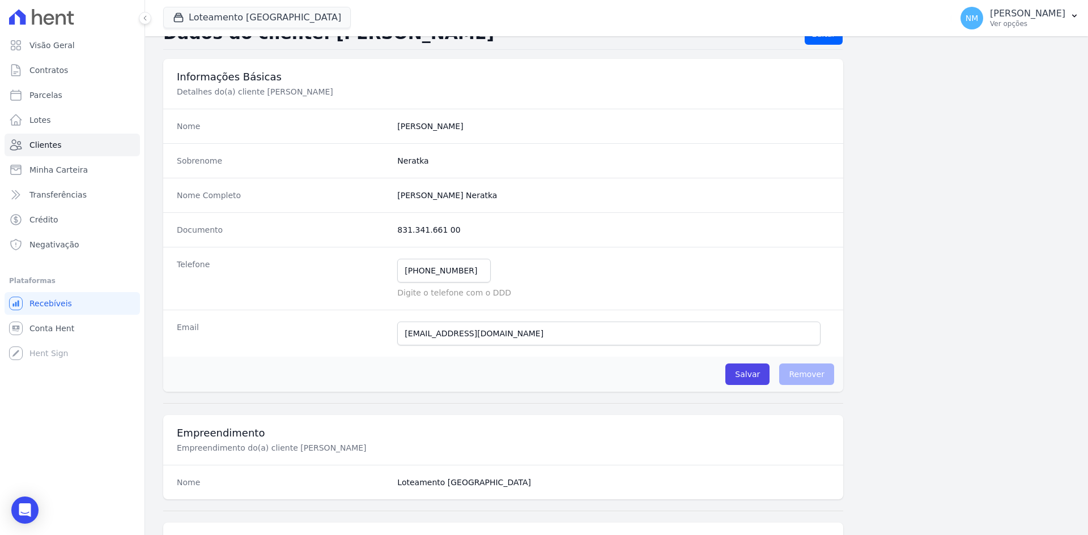
scroll to position [57, 0]
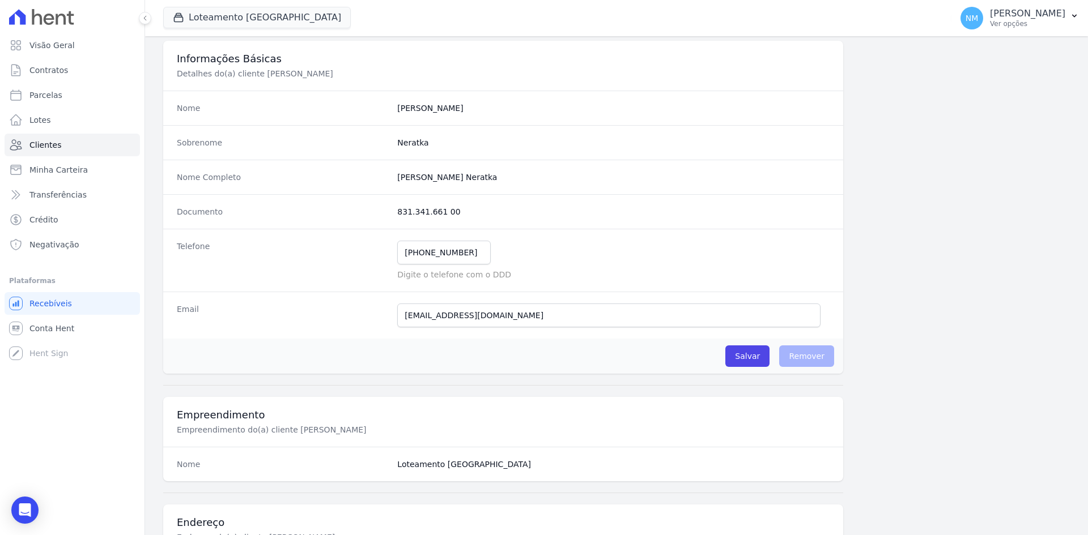
drag, startPoint x: 386, startPoint y: 108, endPoint x: 431, endPoint y: 108, distance: 44.2
click at [431, 108] on div "Nome Fabiana" at bounding box center [503, 108] width 680 height 35
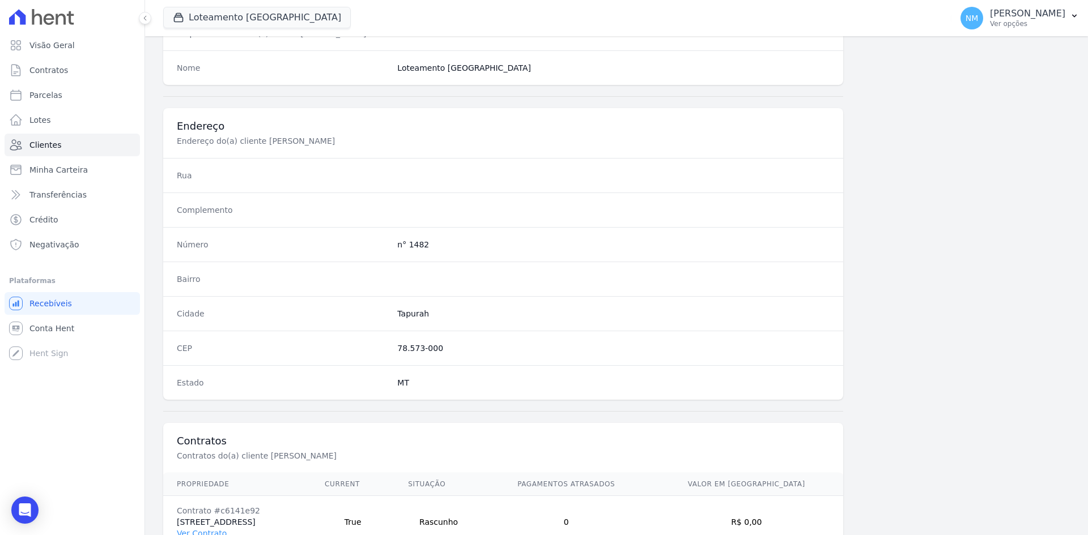
scroll to position [525, 0]
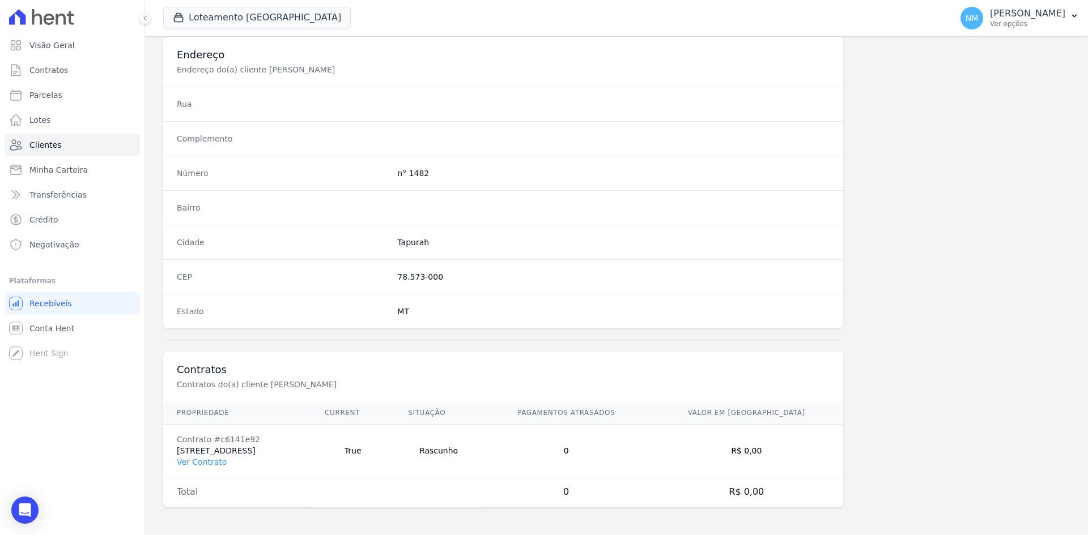
click at [208, 468] on td "Contrato #c6141e92 Quadra 13 Lote 02 Ver Contrato" at bounding box center [237, 451] width 148 height 53
click at [208, 465] on link "Ver Contrato" at bounding box center [202, 462] width 50 height 9
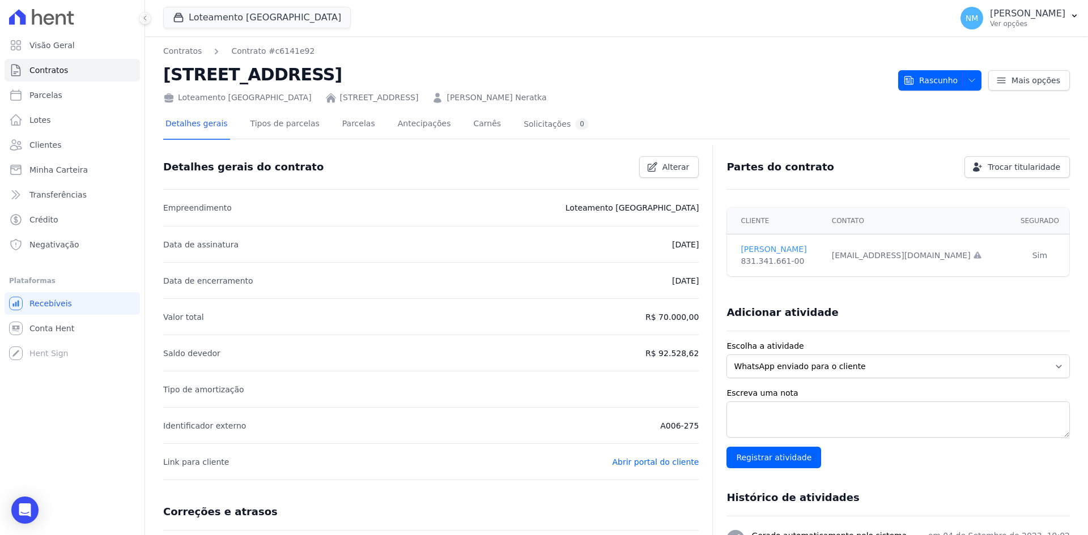
drag, startPoint x: 730, startPoint y: 246, endPoint x: 819, endPoint y: 244, distance: 89.6
click at [819, 244] on td "Fabiana Neratka 831.341.661-00" at bounding box center [775, 256] width 97 height 42
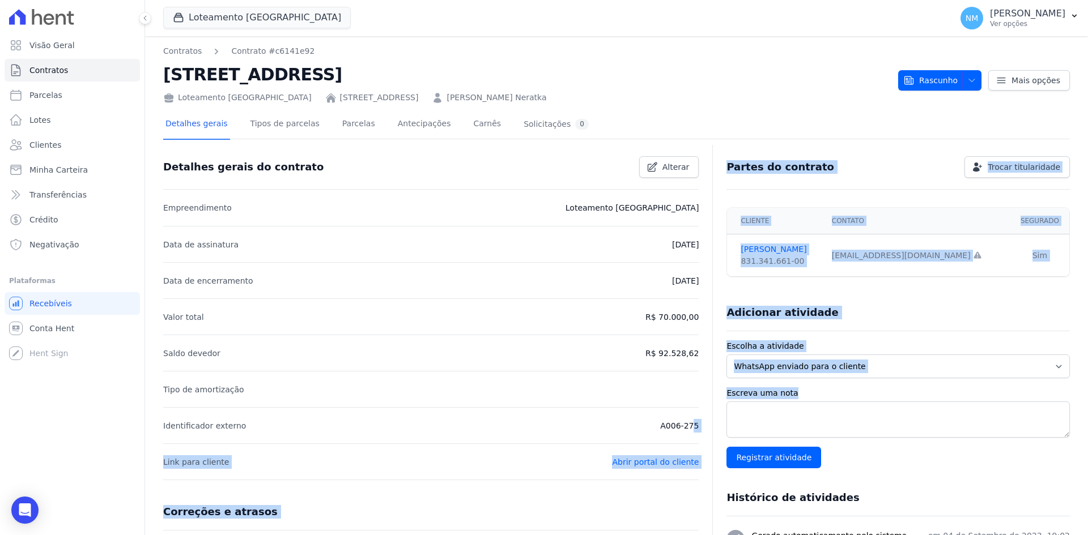
drag, startPoint x: 649, startPoint y: 423, endPoint x: 716, endPoint y: 423, distance: 66.9
click at [609, 428] on li "Identificador externo A006-275" at bounding box center [430, 425] width 535 height 36
drag, startPoint x: 660, startPoint y: 428, endPoint x: 703, endPoint y: 425, distance: 43.2
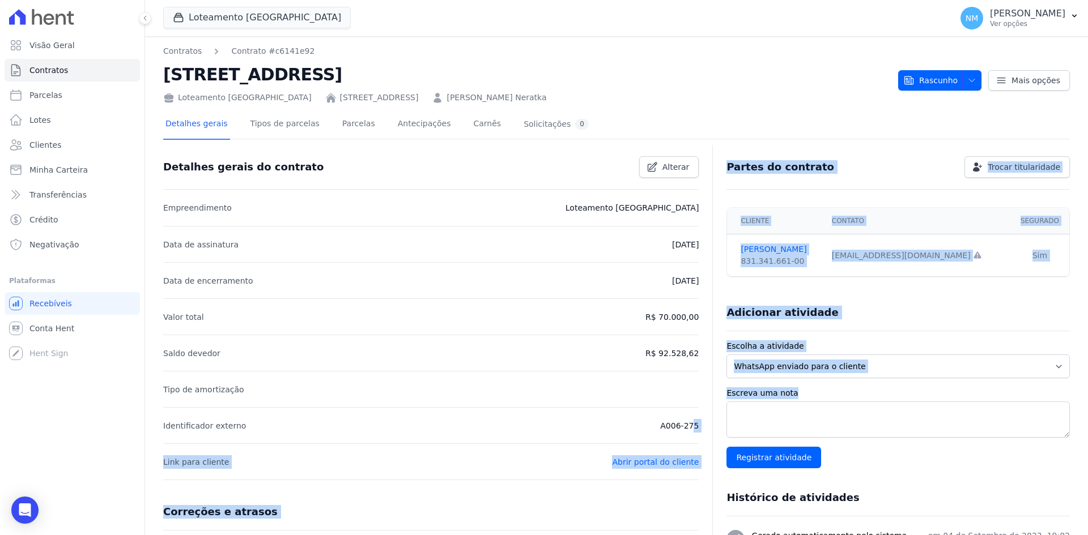
click at [613, 431] on li "Identificador externo A006-275" at bounding box center [430, 425] width 535 height 36
drag, startPoint x: 658, startPoint y: 423, endPoint x: 708, endPoint y: 423, distance: 49.9
click at [645, 428] on li "Identificador externo A006-275" at bounding box center [430, 425] width 535 height 36
drag, startPoint x: 644, startPoint y: 426, endPoint x: 693, endPoint y: 422, distance: 48.9
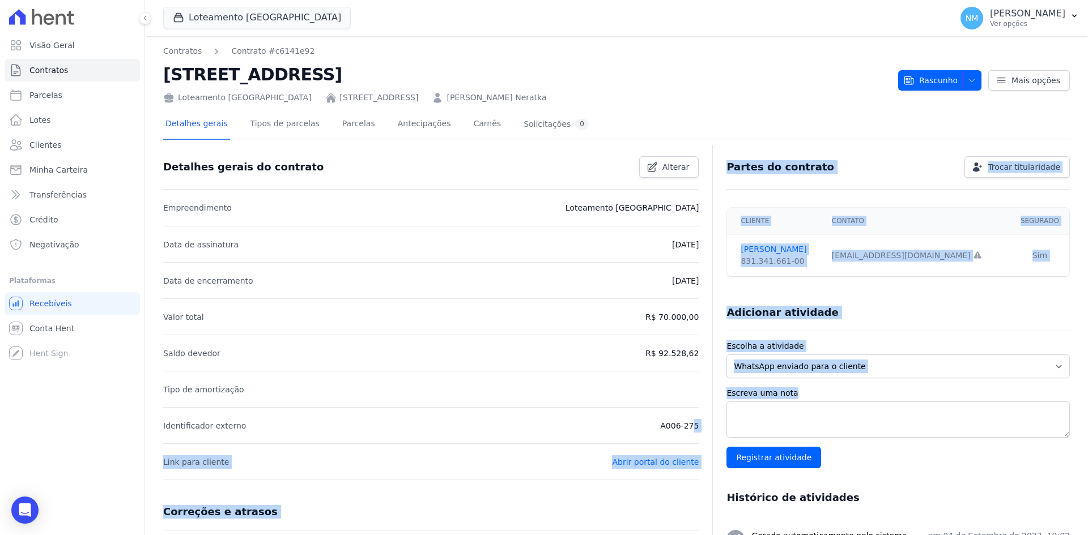
click at [693, 422] on li "Identificador externo A006-275" at bounding box center [430, 425] width 535 height 36
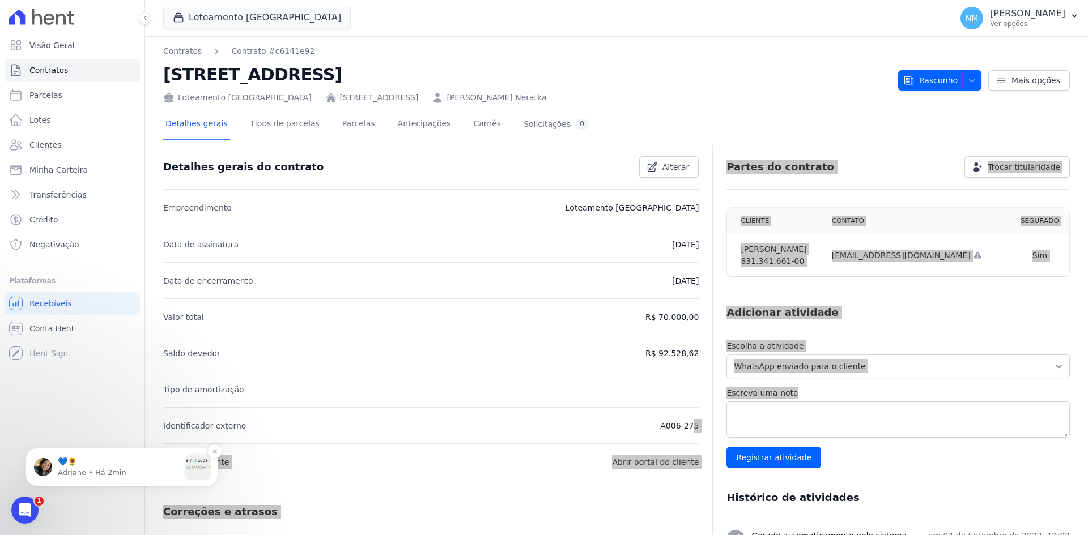
click at [91, 470] on p "Adriane • Há 2min" at bounding box center [119, 473] width 122 height 10
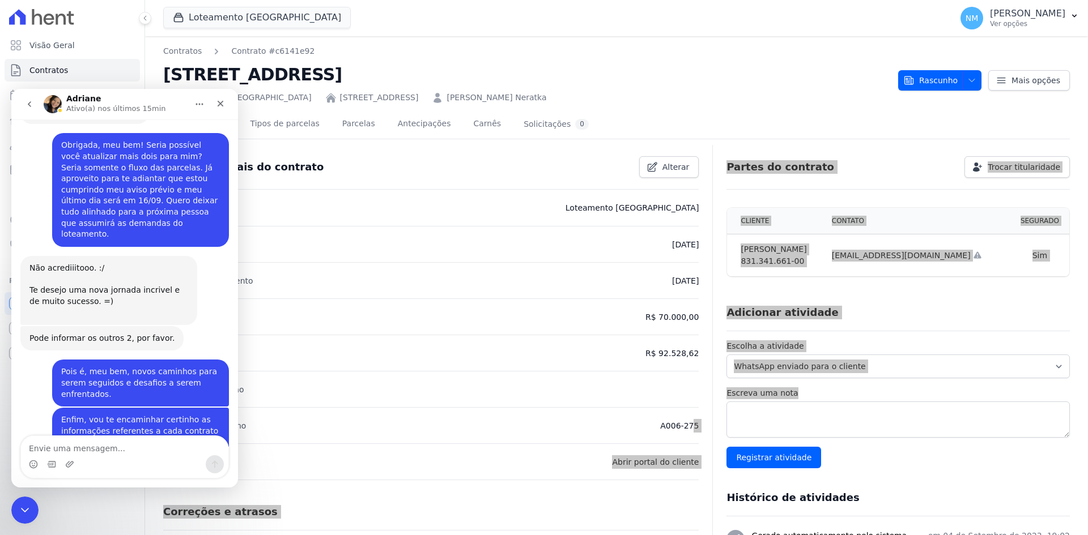
scroll to position [1908, 0]
click at [108, 444] on textarea "Envie uma mensagem..." at bounding box center [124, 445] width 207 height 19
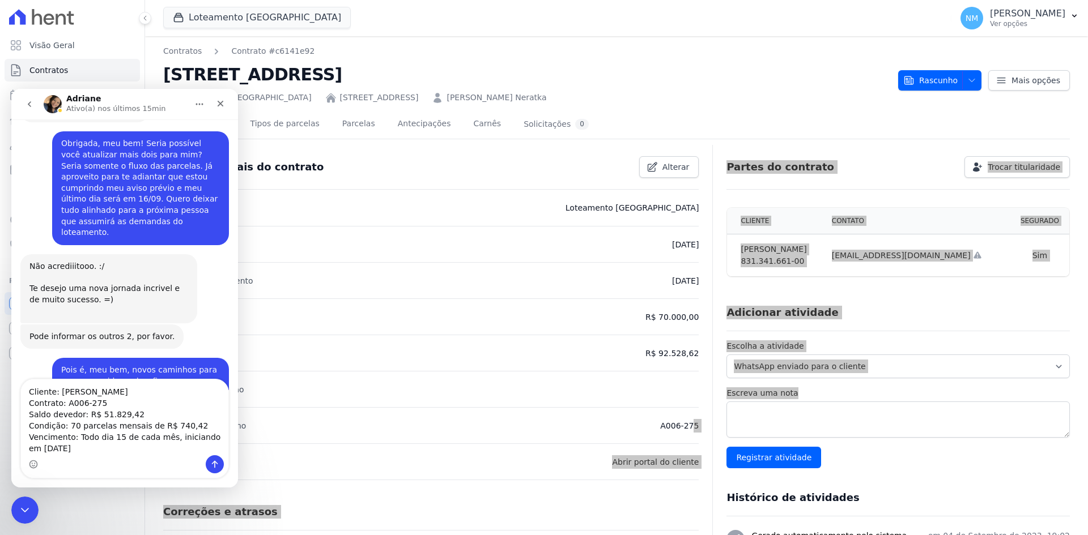
scroll to position [1965, 0]
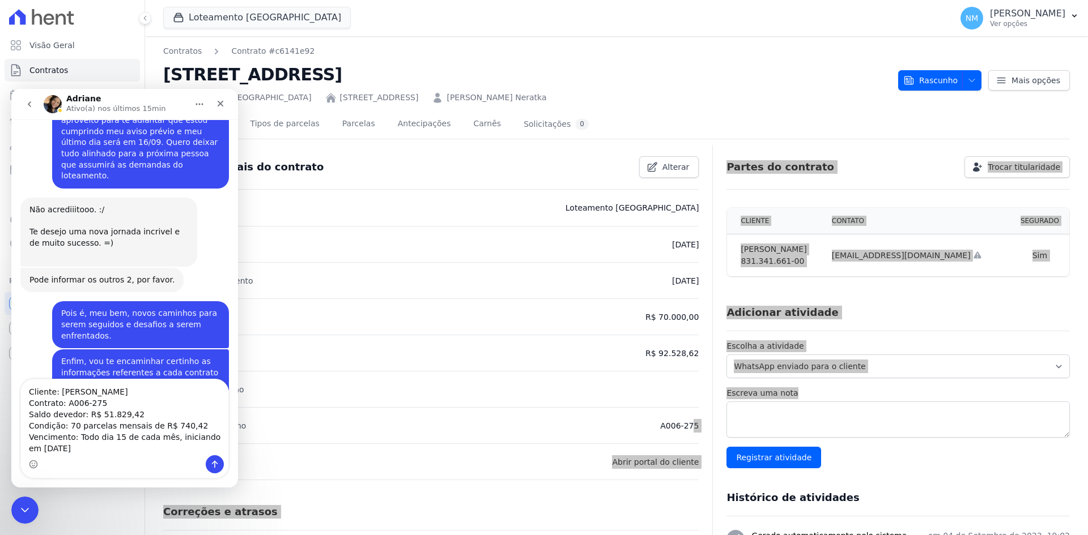
type textarea "Cliente: Fabiana Neratka Contrato: A006-275 Saldo devedor: R$ 51.829,42 Condiçã…"
click at [213, 464] on icon "Enviar uma mensagem" at bounding box center [214, 464] width 9 height 9
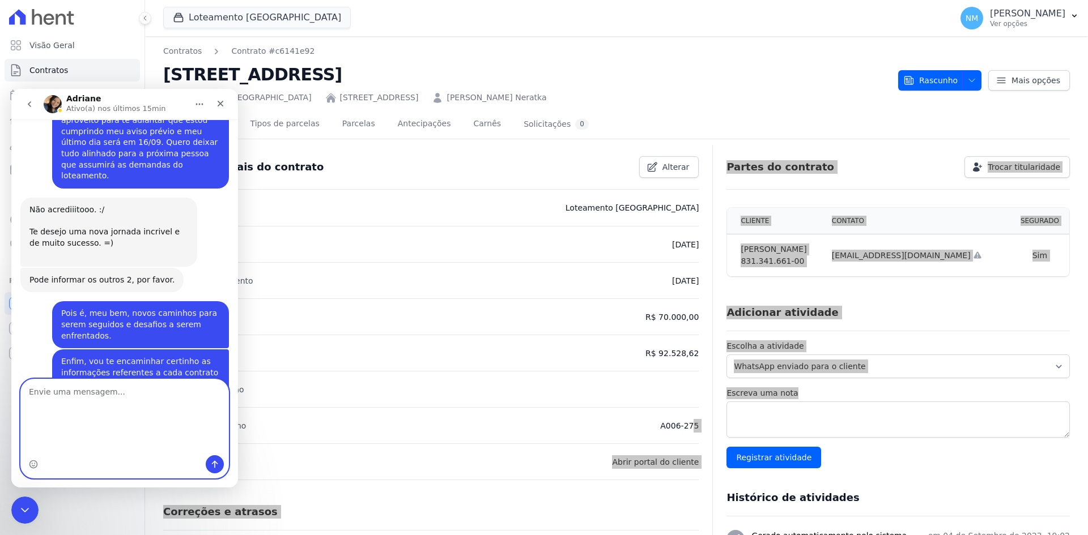
scroll to position [1979, 0]
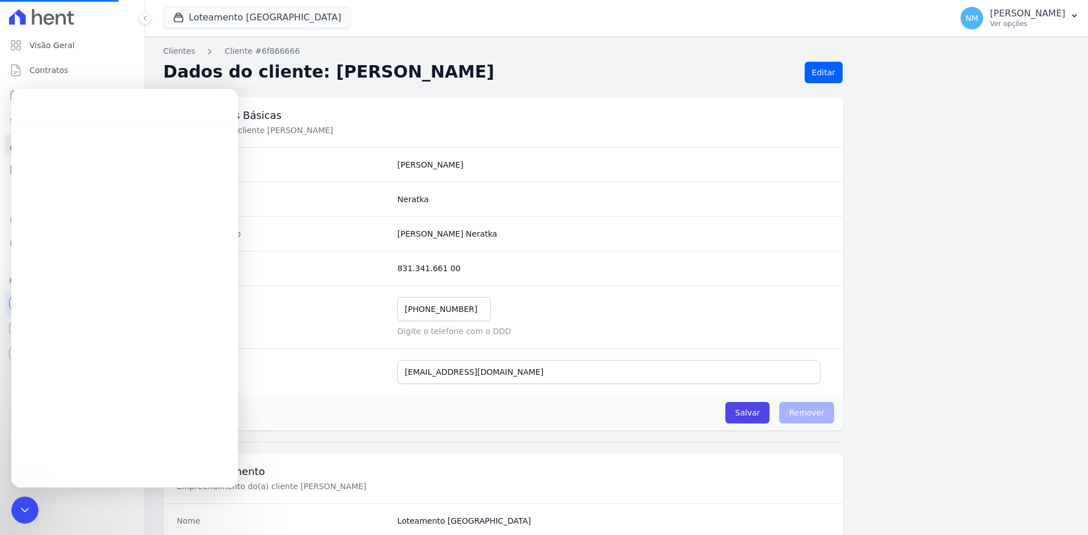
click at [27, 511] on icon "Encerramento do Messenger da Intercom" at bounding box center [25, 510] width 8 height 5
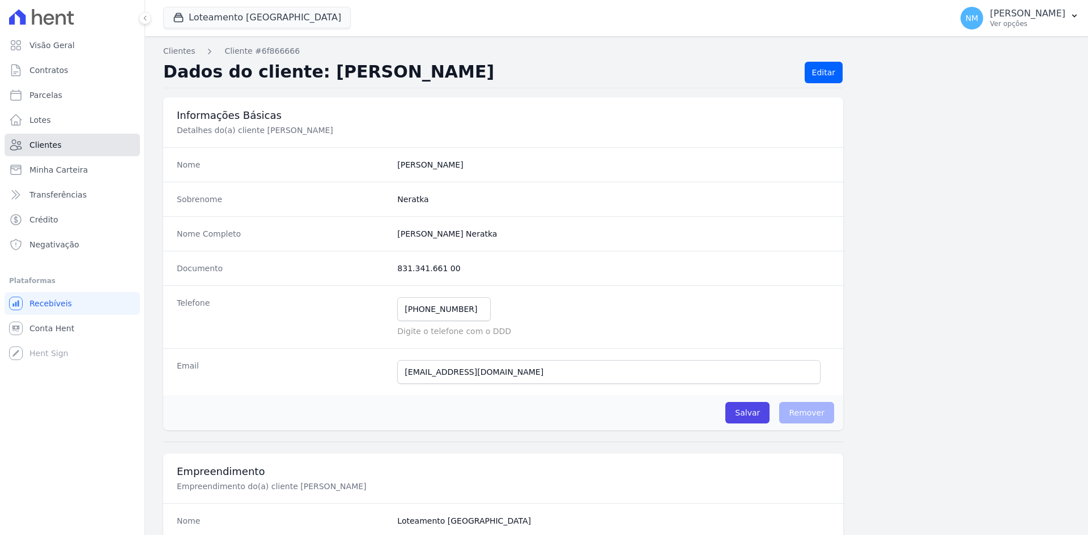
click at [58, 148] on link "Clientes" at bounding box center [72, 145] width 135 height 23
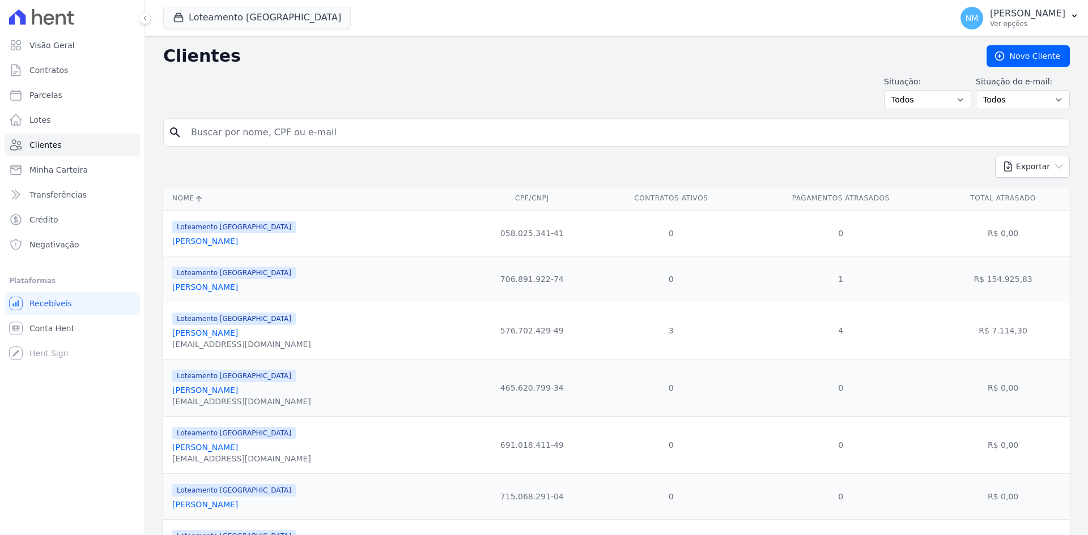
click at [240, 130] on input "search" at bounding box center [624, 132] width 880 height 23
type input "valdir"
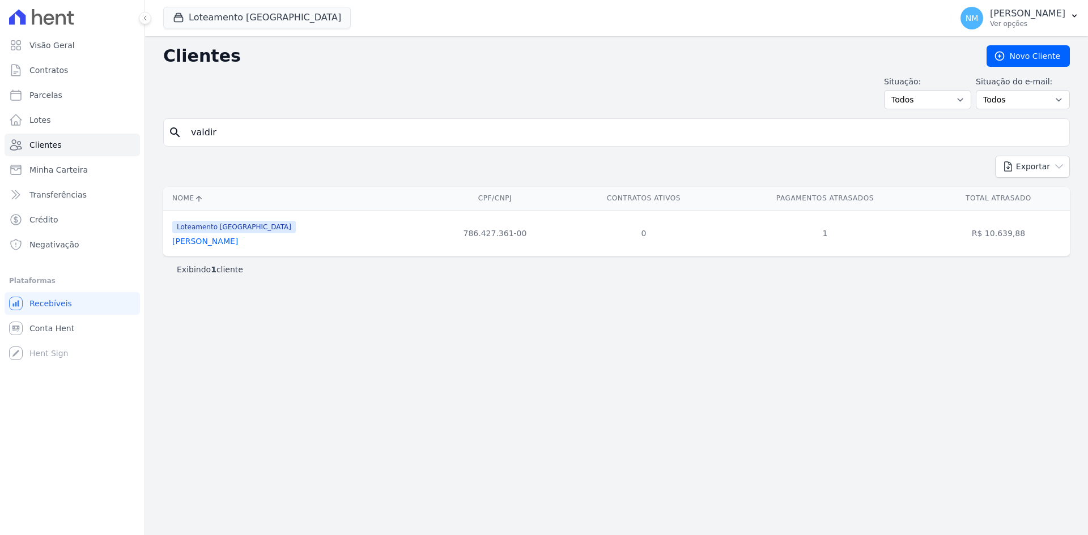
click at [204, 239] on link "Valdir Neratka" at bounding box center [205, 241] width 66 height 9
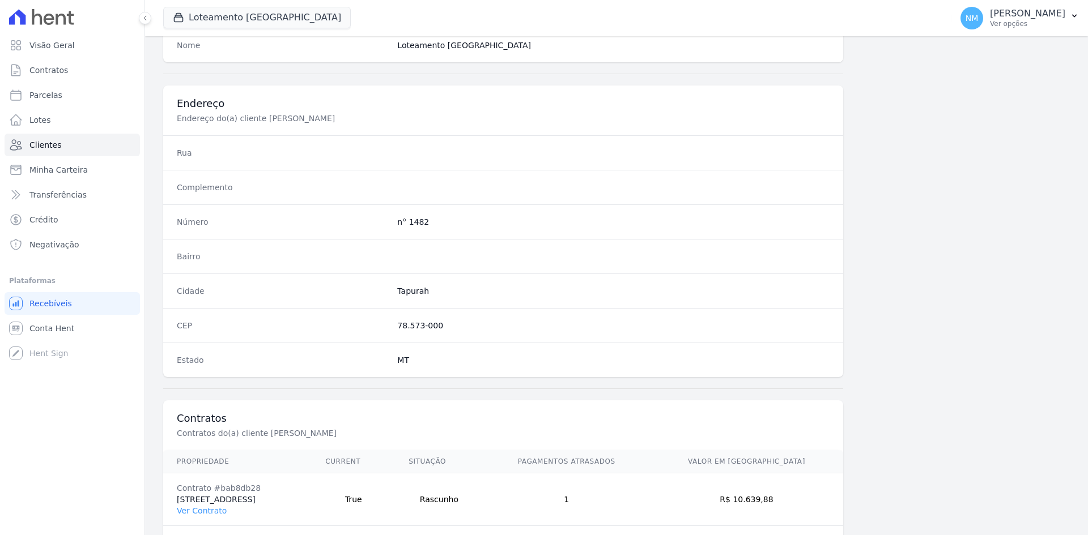
scroll to position [525, 0]
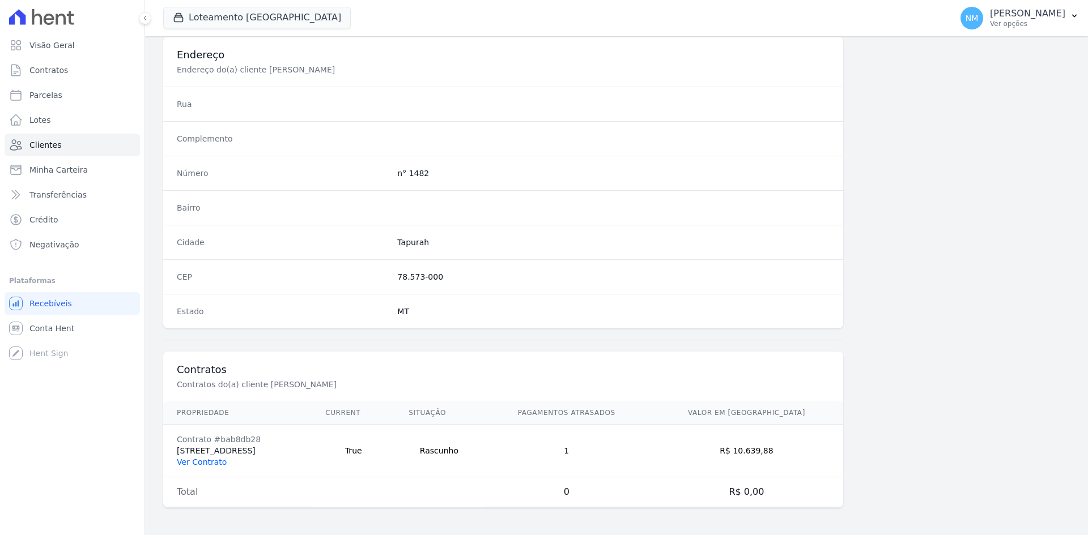
click at [200, 464] on link "Ver Contrato" at bounding box center [202, 462] width 50 height 9
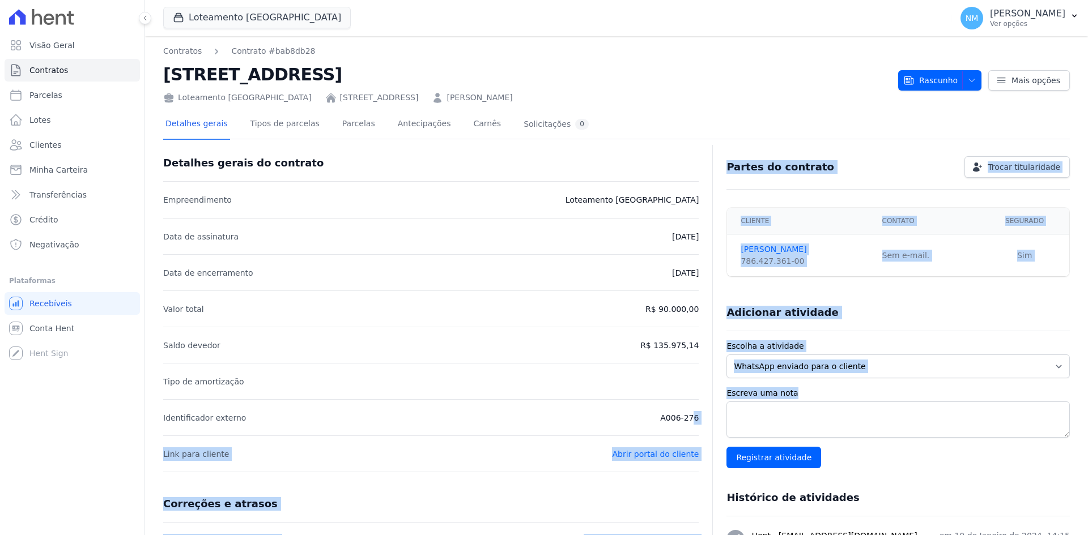
drag, startPoint x: 649, startPoint y: 422, endPoint x: 701, endPoint y: 415, distance: 52.6
click at [701, 415] on div "Detalhes gerais do contrato Empreendimento Loteamento Jardim Itália Data de ass…" at bounding box center [616, 455] width 907 height 615
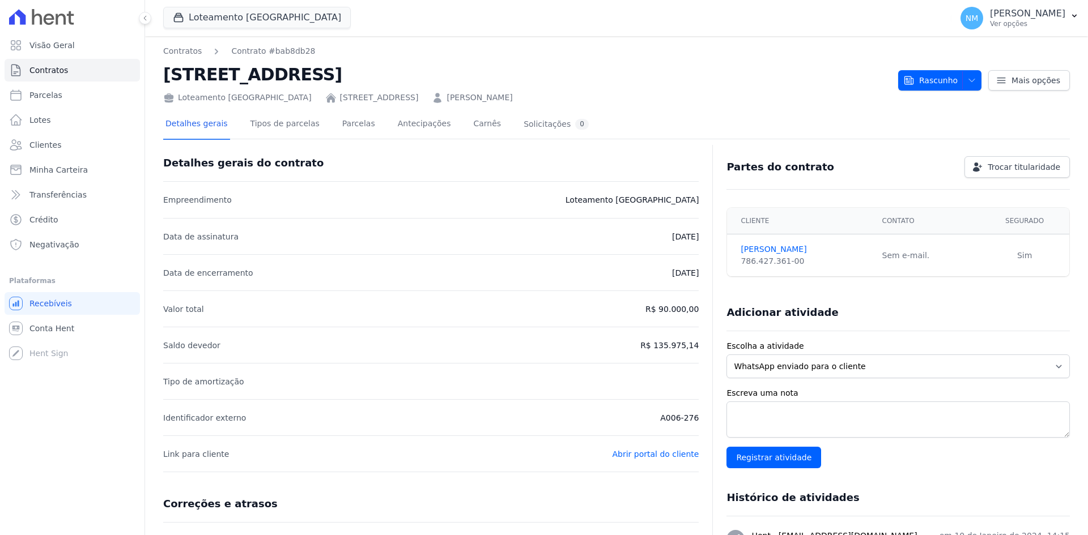
drag, startPoint x: 681, startPoint y: 417, endPoint x: 611, endPoint y: 374, distance: 82.4
click at [611, 374] on li "Tipo de amortização" at bounding box center [430, 381] width 535 height 36
drag, startPoint x: 656, startPoint y: 416, endPoint x: 700, endPoint y: 410, distance: 44.1
click at [700, 410] on div "Detalhes gerais do contrato Empreendimento Loteamento Jardim Itália Data de ass…" at bounding box center [616, 455] width 907 height 615
click at [66, 145] on link "Clientes" at bounding box center [72, 145] width 135 height 23
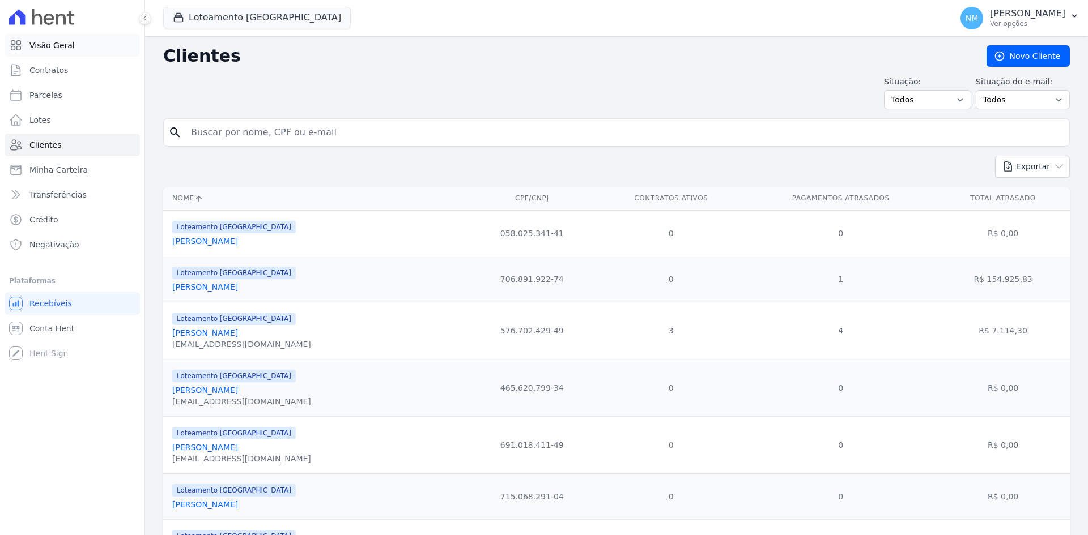
click at [59, 46] on span "Visão Geral" at bounding box center [51, 45] width 45 height 11
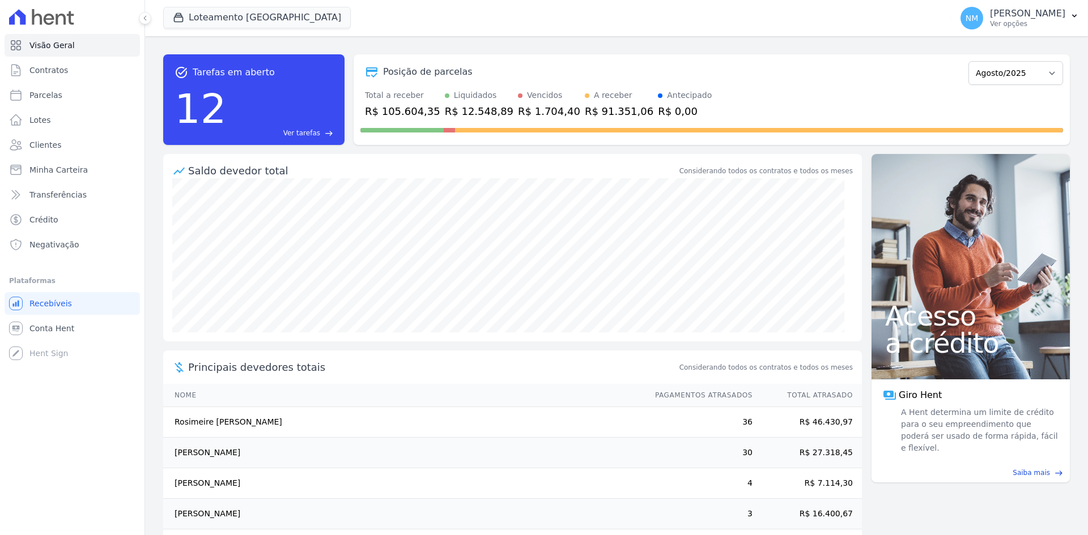
click at [66, 463] on div "Visão Geral Contratos Parcelas Lotes Clientes Minha Carteira Transferências Cré…" at bounding box center [72, 267] width 144 height 535
click at [57, 170] on span "Minha Carteira" at bounding box center [58, 169] width 58 height 11
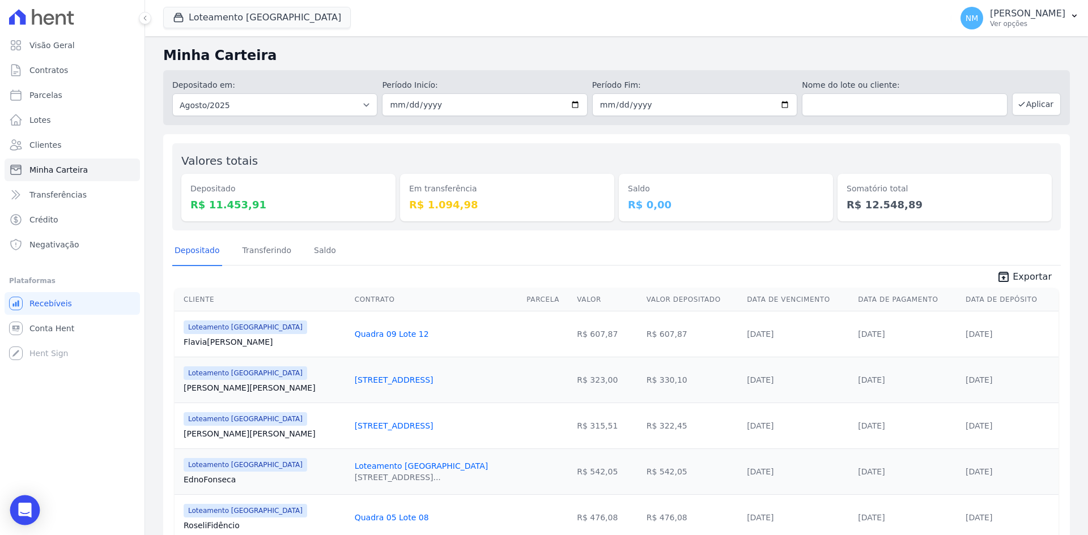
click at [18, 507] on div "Open Intercom Messenger" at bounding box center [25, 511] width 30 height 30
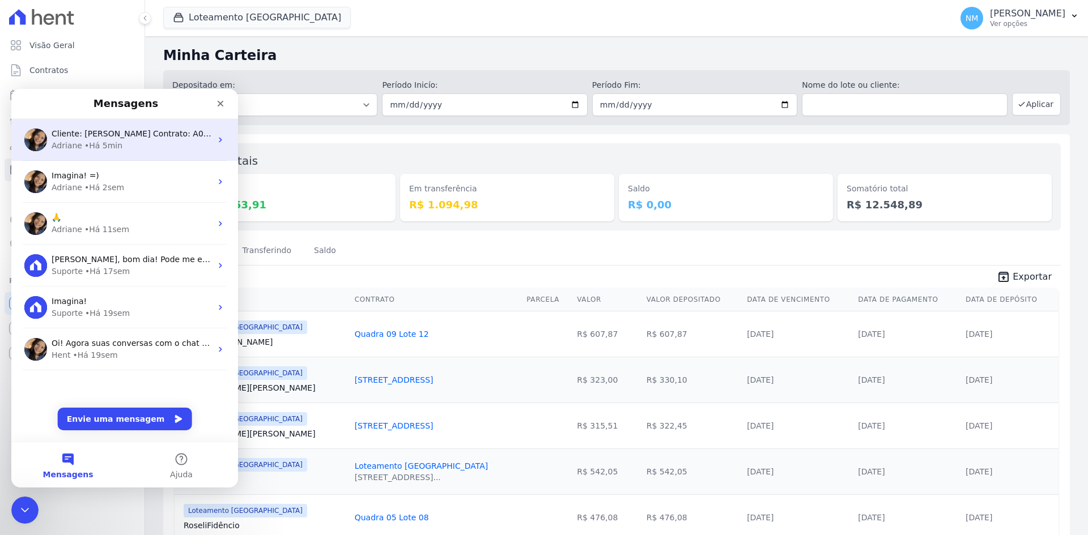
click at [118, 152] on div "Cliente: [PERSON_NAME] Contrato: A006-275 Saldo devedor: R$ 51.829,42 Condição:…" at bounding box center [124, 140] width 227 height 42
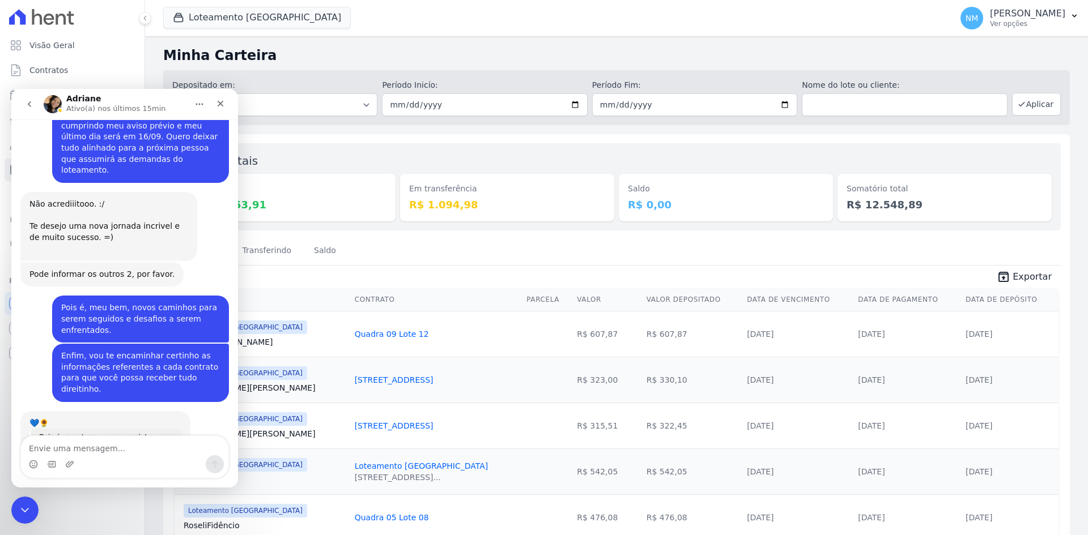
scroll to position [1979, 0]
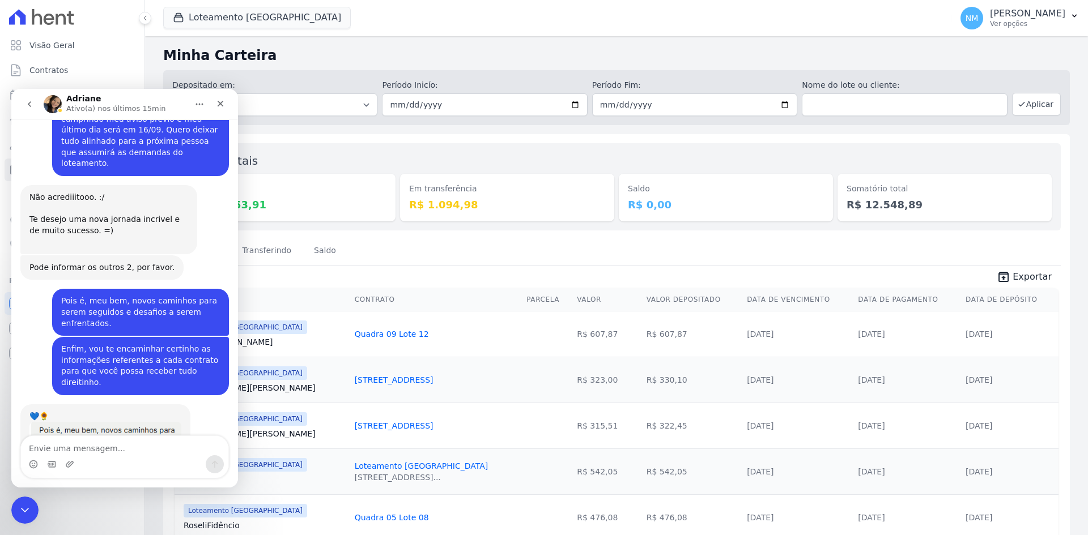
click at [124, 450] on textarea "Envie uma mensagem..." at bounding box center [124, 445] width 207 height 19
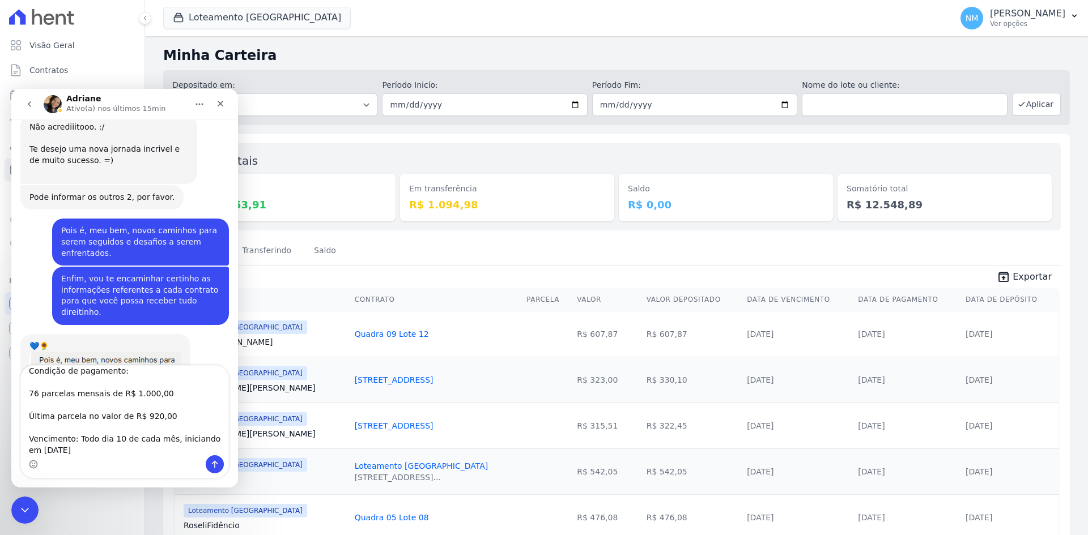
scroll to position [0, 0]
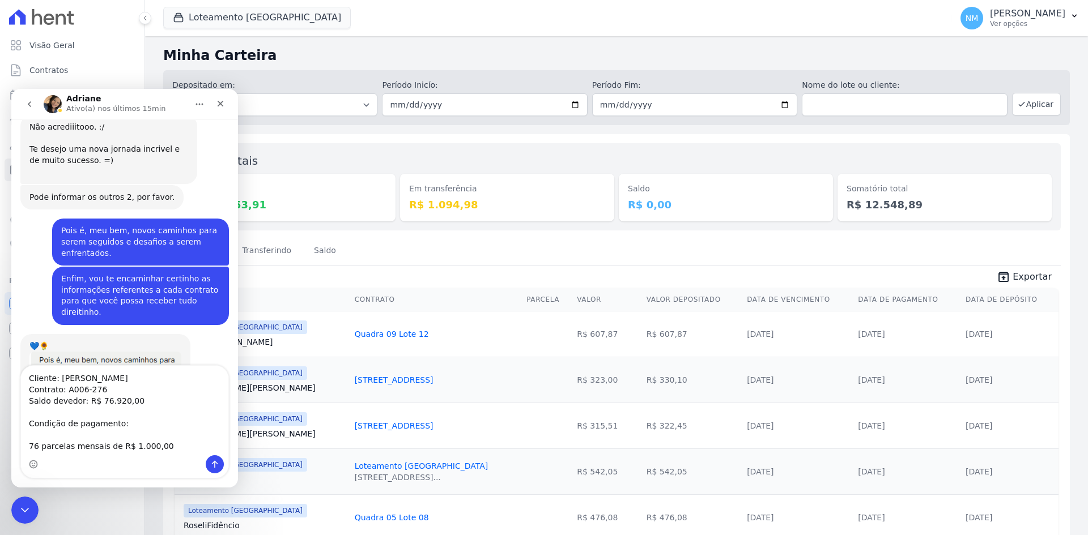
type textarea "Cliente: [PERSON_NAME] Contrato: A006-276 Saldo devedor: R$ 76.920,00 Condição …"
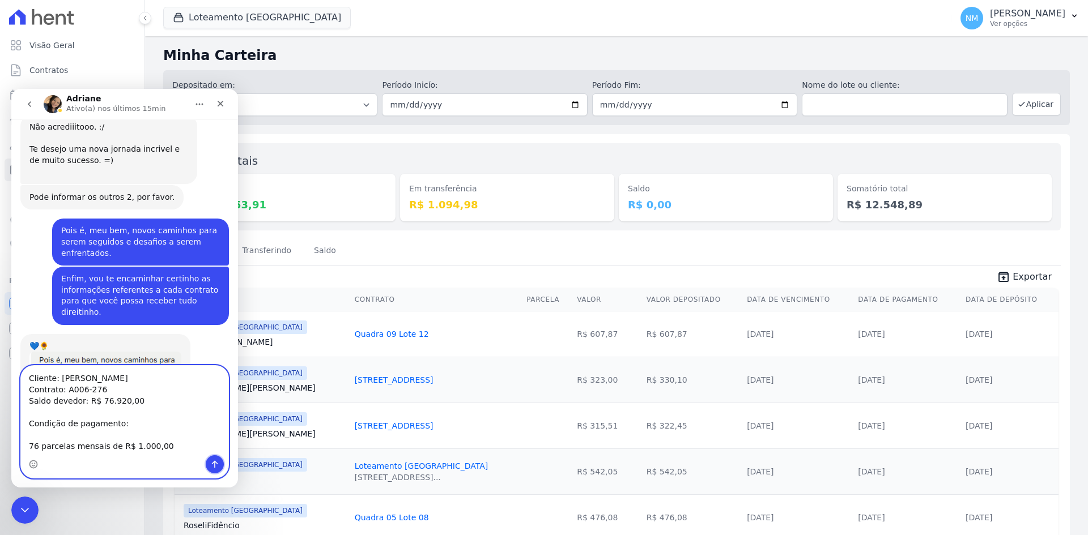
click at [212, 462] on icon "Enviar uma mensagem" at bounding box center [214, 464] width 9 height 9
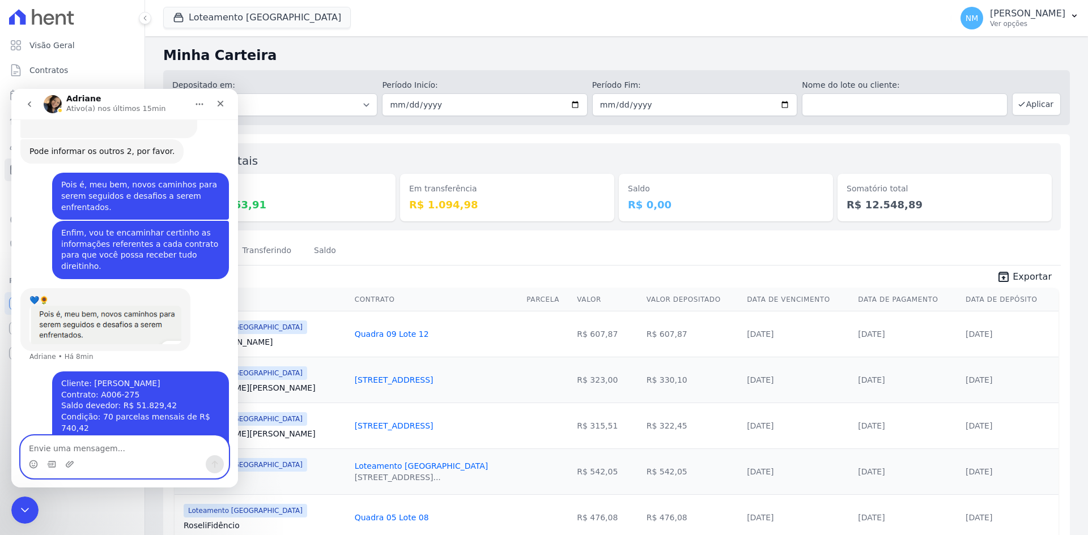
scroll to position [2105, 0]
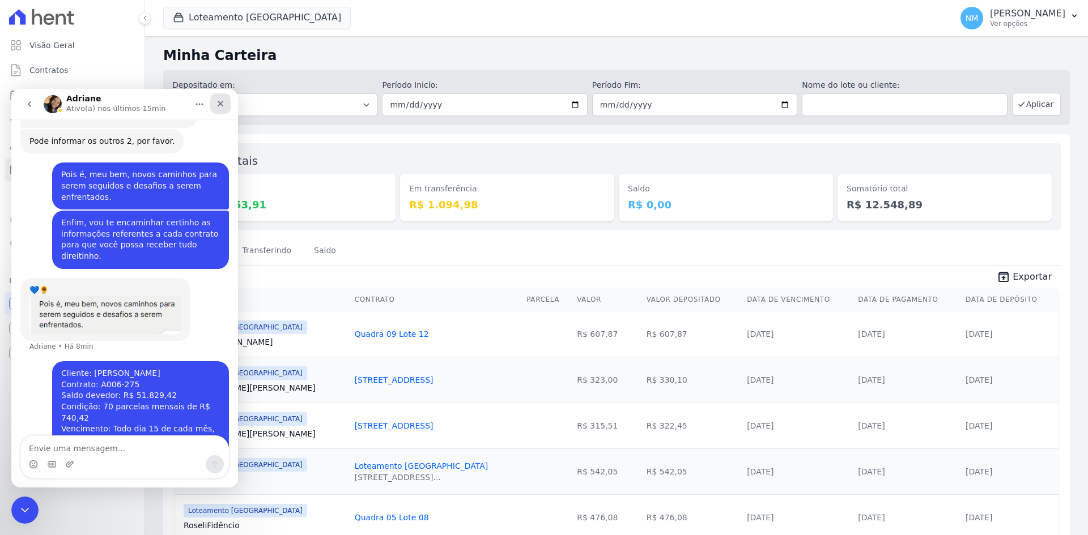
click at [220, 104] on icon "Fechar" at bounding box center [221, 104] width 6 height 6
